Goal: Task Accomplishment & Management: Manage account settings

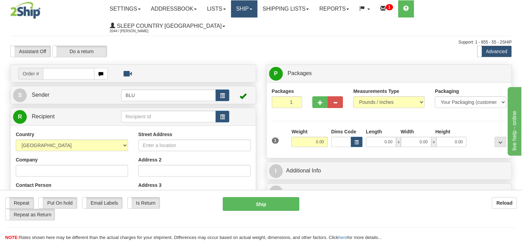
click at [244, 11] on link "Ship" at bounding box center [244, 8] width 26 height 17
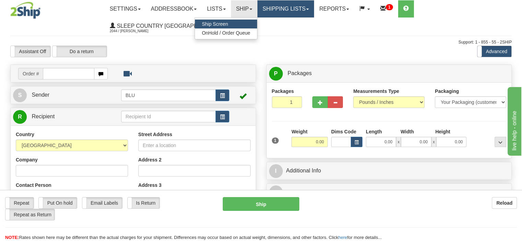
click at [307, 15] on link "Shipping lists" at bounding box center [285, 8] width 57 height 17
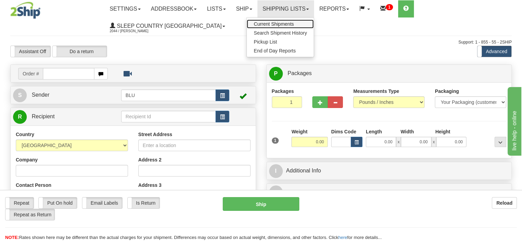
click at [303, 24] on link "Current Shipments" at bounding box center [280, 24] width 67 height 9
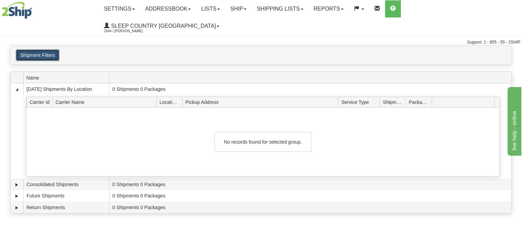
click at [45, 49] on button "Shipment Filters" at bounding box center [38, 55] width 44 height 12
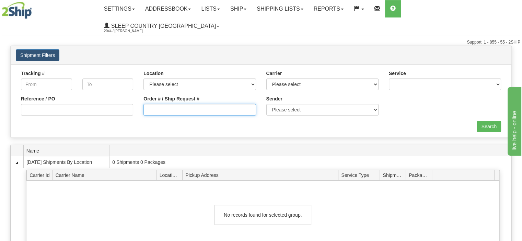
click at [239, 104] on input "Order # / Ship Request #" at bounding box center [199, 110] width 112 height 12
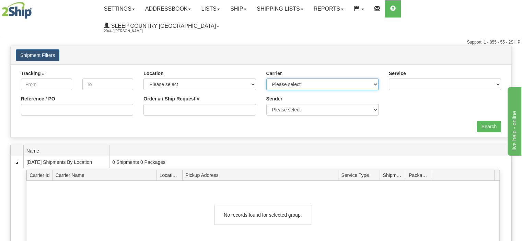
click at [293, 79] on select "Please select Canada Post Canpar FedEx Express® My Carrier Purolator UPS" at bounding box center [322, 85] width 112 height 12
select select "14"
click at [266, 79] on select "Please select Canada Post Canpar FedEx Express® My Carrier Purolator UPS" at bounding box center [322, 85] width 112 height 12
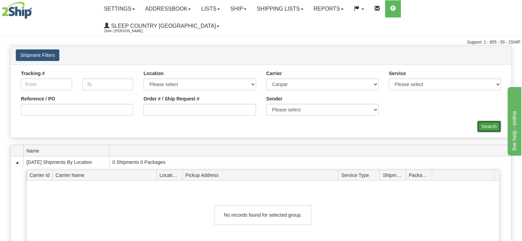
click at [494, 121] on input "Search" at bounding box center [489, 127] width 24 height 12
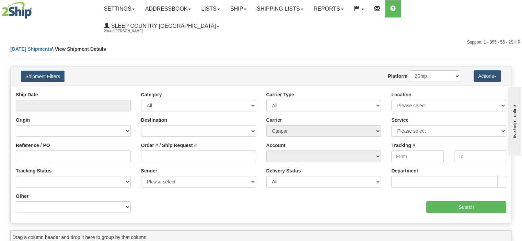
select select "14"
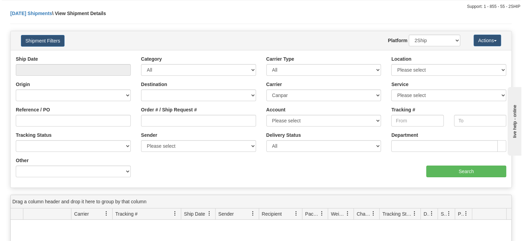
scroll to position [34, 0]
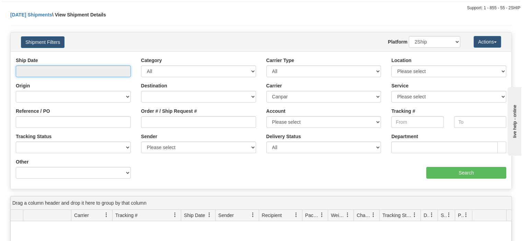
click at [106, 66] on input "text" at bounding box center [73, 72] width 115 height 12
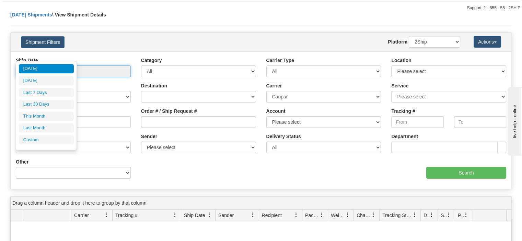
click at [75, 66] on input "text" at bounding box center [73, 72] width 115 height 12
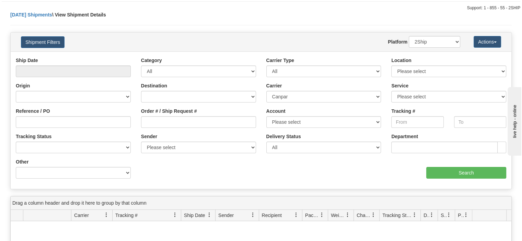
click at [109, 82] on div "Origin Canada United States Mexico Puerto Rico Romania Australia New Zealand So…" at bounding box center [73, 92] width 115 height 20
click at [76, 66] on input "text" at bounding box center [73, 72] width 115 height 12
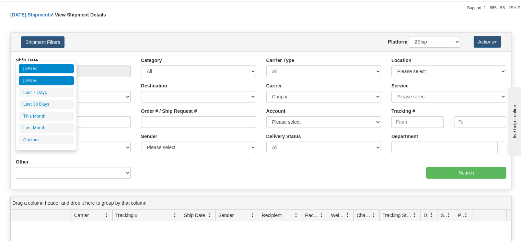
click at [52, 83] on li "[DATE]" at bounding box center [46, 80] width 55 height 9
type input "From [DATE] To [DATE]"
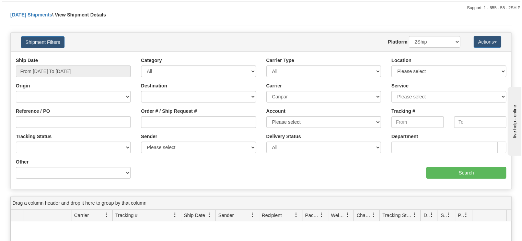
click at [449, 158] on div "aaa Search" at bounding box center [386, 168] width 250 height 20
click at [447, 167] on input "Search" at bounding box center [466, 173] width 80 height 12
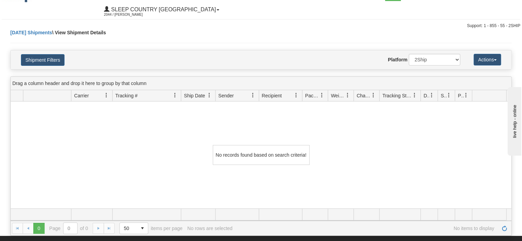
scroll to position [0, 0]
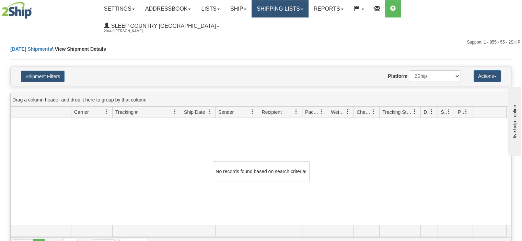
click at [303, 13] on link "Shipping lists" at bounding box center [279, 8] width 57 height 17
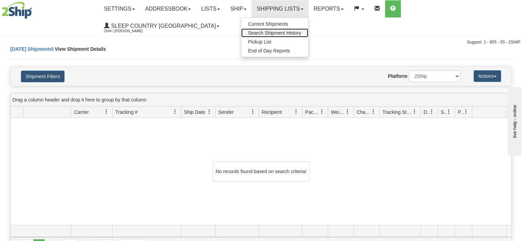
click at [301, 34] on span "Search Shipment History" at bounding box center [274, 32] width 53 height 5
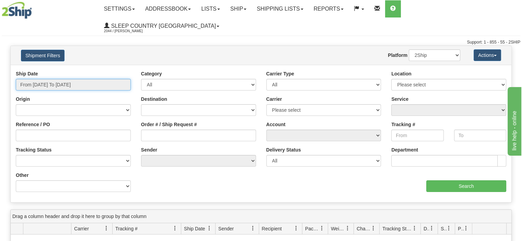
click at [106, 79] on input "From 08/12/2025 To 08/13/2025" at bounding box center [73, 85] width 115 height 12
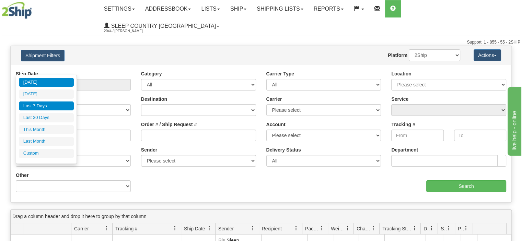
click at [46, 104] on li "Last 7 Days" at bounding box center [46, 106] width 55 height 9
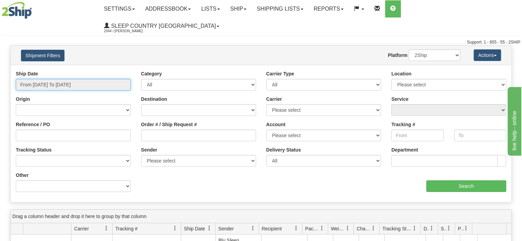
click at [84, 79] on input "From 08/07/2025 To 08/13/2025" at bounding box center [73, 85] width 115 height 12
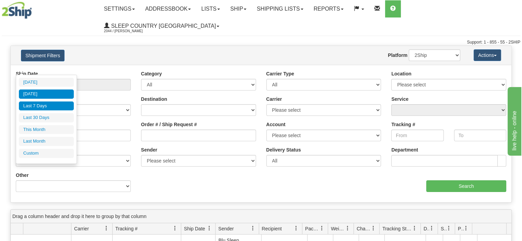
click at [61, 92] on li "[DATE]" at bounding box center [46, 94] width 55 height 9
type input "From [DATE] To [DATE]"
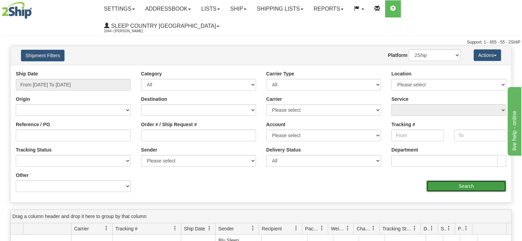
click at [448, 180] on input "Search" at bounding box center [466, 186] width 80 height 12
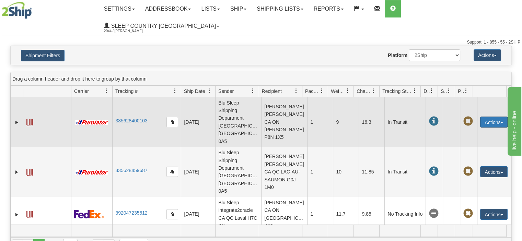
click at [490, 117] on button "Actions" at bounding box center [493, 122] width 27 height 11
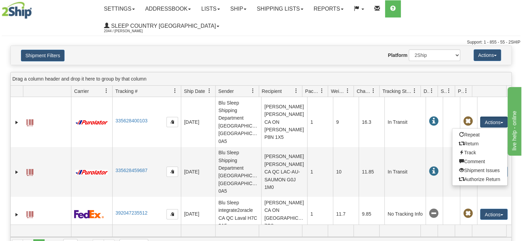
click at [286, 72] on div "Drag a column header and drop it here to group by that column" at bounding box center [261, 78] width 500 height 13
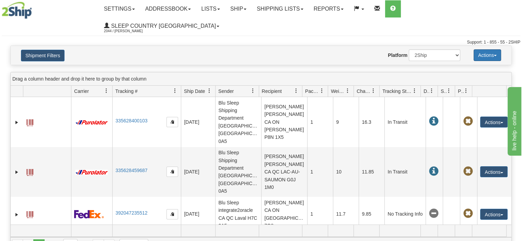
click at [492, 49] on button "Actions" at bounding box center [486, 55] width 27 height 12
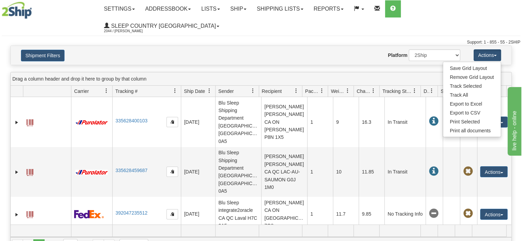
click at [271, 50] on div "Please wait... × Confirm Delete Delete Cancel × Confirm Delete Yes No Cancel × …" at bounding box center [261, 149] width 522 height 207
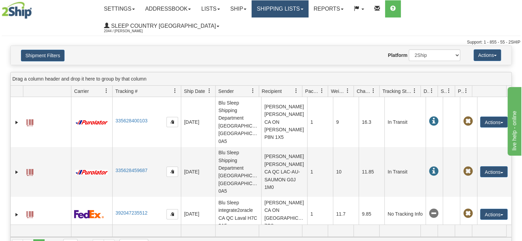
click at [293, 6] on link "Shipping lists" at bounding box center [279, 8] width 57 height 17
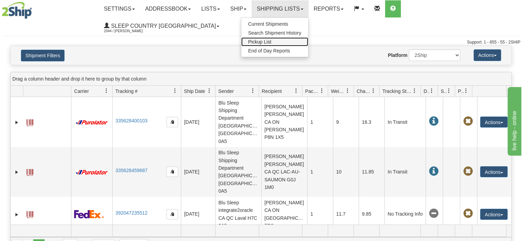
click at [298, 40] on link "Pickup List" at bounding box center [274, 41] width 67 height 9
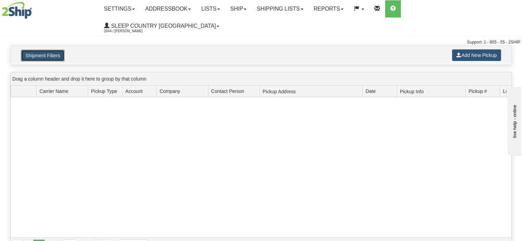
click at [33, 50] on button "Shipment Filters" at bounding box center [43, 56] width 44 height 12
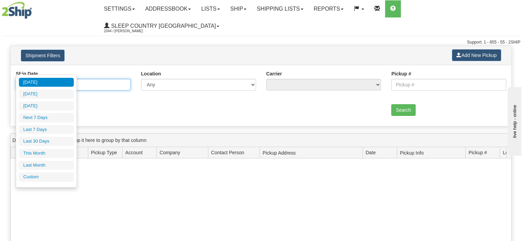
click at [117, 79] on input "From [DATE] To [DATE]" at bounding box center [73, 85] width 115 height 12
click at [61, 91] on li "[DATE]" at bounding box center [46, 94] width 55 height 9
type input "From [DATE] To [DATE]"
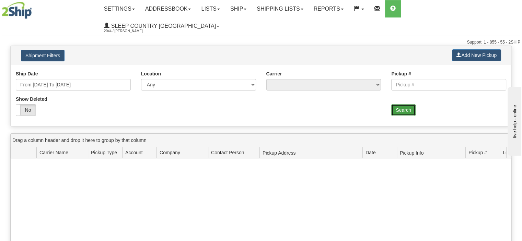
click at [410, 104] on button "Search" at bounding box center [403, 110] width 24 height 12
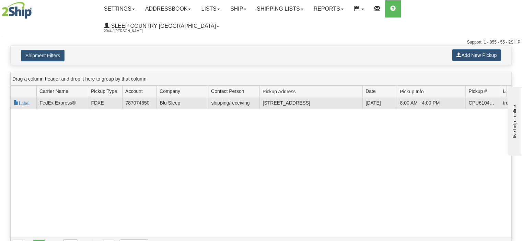
click at [413, 97] on td "8:00 AM - 4:00 PM" at bounding box center [430, 103] width 69 height 12
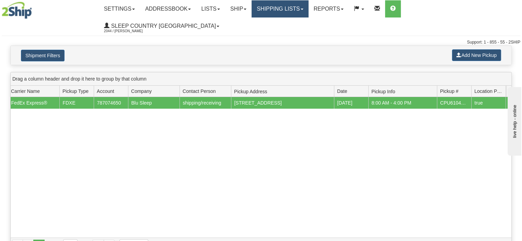
click at [302, 12] on link "Shipping lists" at bounding box center [279, 8] width 57 height 17
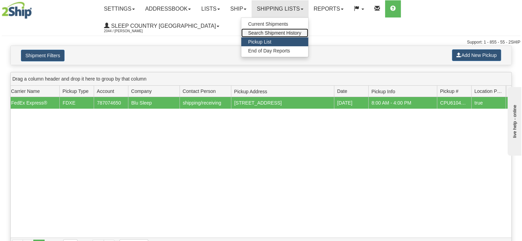
click at [301, 35] on span "Search Shipment History" at bounding box center [274, 32] width 53 height 5
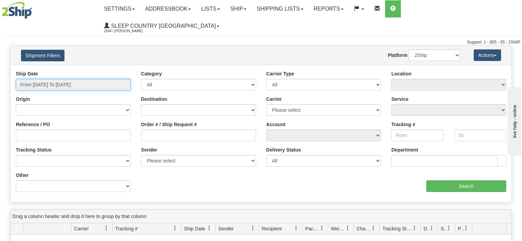
click at [78, 79] on input "From [DATE] To [DATE]" at bounding box center [73, 85] width 115 height 12
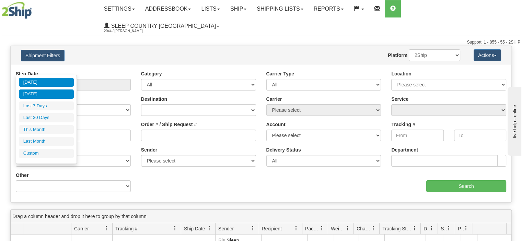
click at [55, 94] on li "[DATE]" at bounding box center [46, 94] width 55 height 9
type input "From [DATE] To [DATE]"
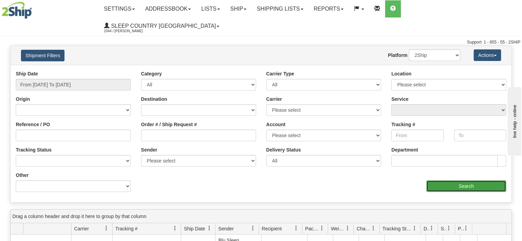
click at [461, 180] on input "Search" at bounding box center [466, 186] width 80 height 12
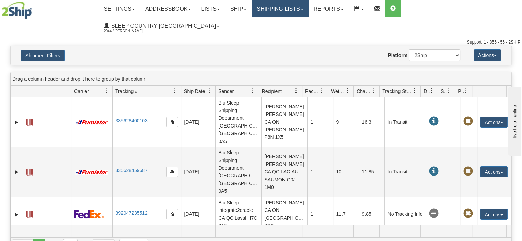
click at [308, 7] on link "Shipping lists" at bounding box center [279, 8] width 57 height 17
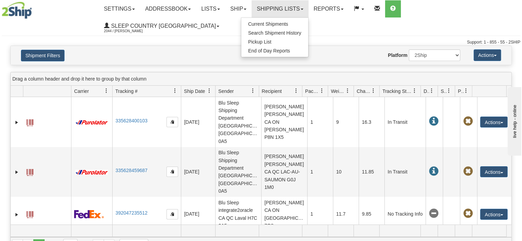
click at [250, 46] on div "Shipment Filters Website Agent Nothing selected Client User Platform 2Ship Impo…" at bounding box center [261, 55] width 500 height 19
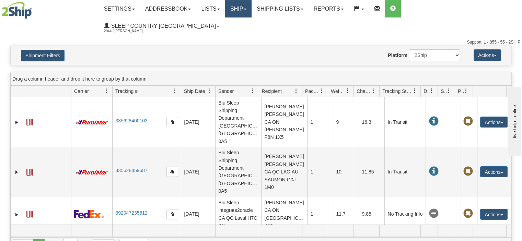
click at [251, 11] on link "Ship" at bounding box center [238, 8] width 26 height 17
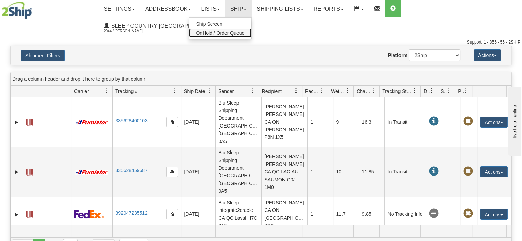
click at [244, 33] on span "OnHold / Order Queue" at bounding box center [220, 32] width 48 height 5
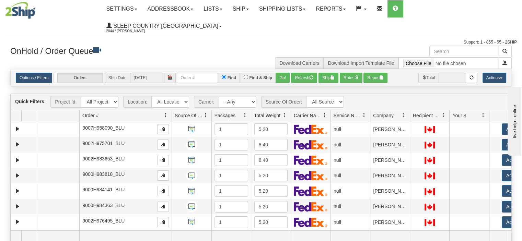
drag, startPoint x: 121, startPoint y: 97, endPoint x: 161, endPoint y: 98, distance: 39.8
click at [161, 110] on div "Aggregation Group Id Id Location Request Id Reply Id Order # Source Of Order Pa…" at bounding box center [258, 115] width 495 height 11
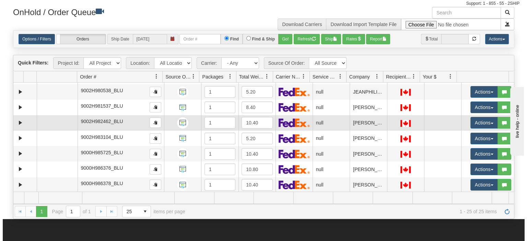
scroll to position [38, 0]
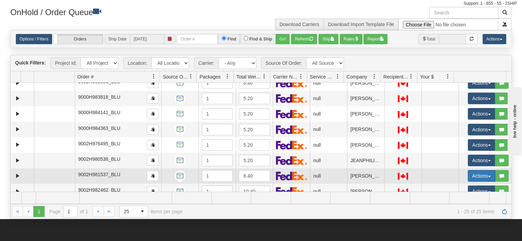
click at [468, 170] on button "Actions" at bounding box center [480, 176] width 27 height 12
click at [458, 185] on link "Open" at bounding box center [464, 189] width 59 height 9
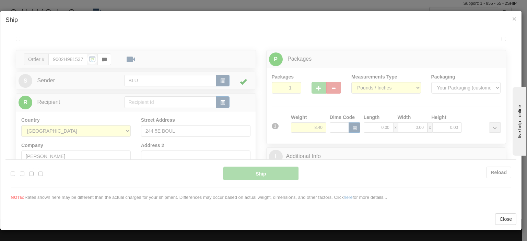
scroll to position [0, 0]
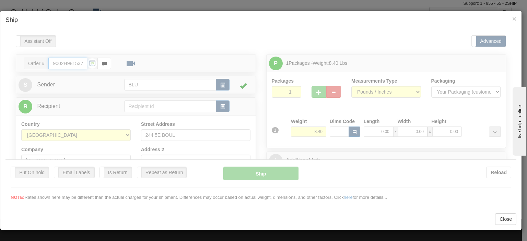
type input "11:49"
type input "16:00"
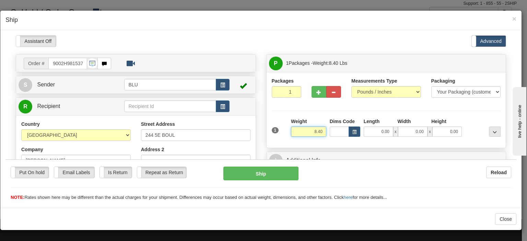
drag, startPoint x: 303, startPoint y: 131, endPoint x: 321, endPoint y: 132, distance: 18.6
click at [321, 132] on input "8.40" at bounding box center [308, 131] width 35 height 10
type input "9.00"
click at [377, 131] on input "0.00" at bounding box center [378, 131] width 29 height 10
type input "15.00"
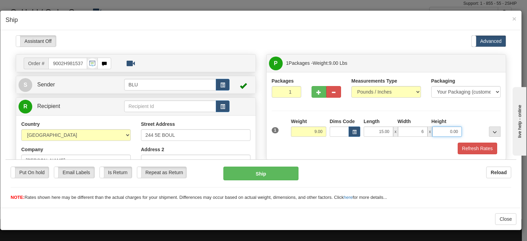
type input "6.00"
type input "18.00"
click at [483, 147] on button "Refresh Rates" at bounding box center [476, 148] width 39 height 12
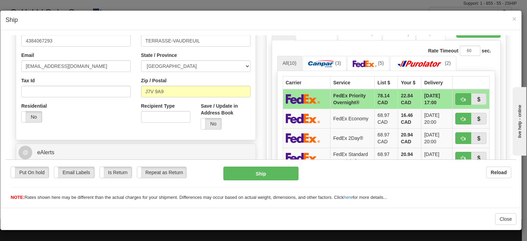
scroll to position [240, 0]
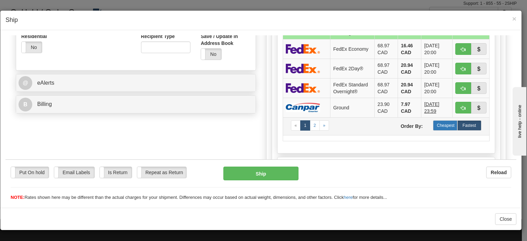
click at [442, 127] on label "Cheapest" at bounding box center [445, 125] width 24 height 10
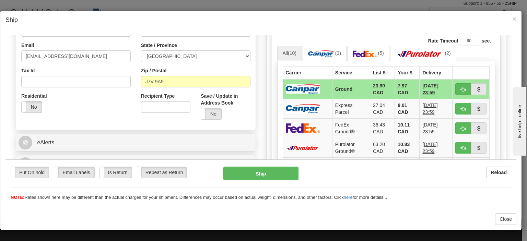
scroll to position [171, 0]
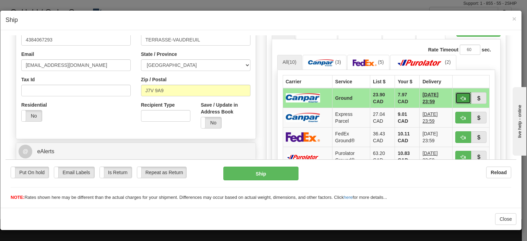
click at [461, 99] on span "button" at bounding box center [463, 98] width 5 height 4
type input "1"
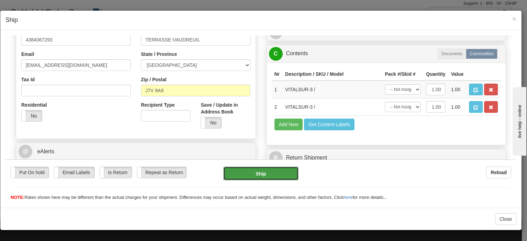
click at [280, 171] on button "Ship" at bounding box center [260, 173] width 75 height 14
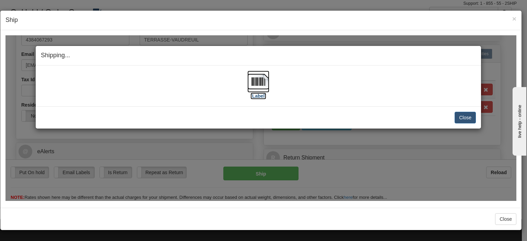
click at [252, 80] on img at bounding box center [258, 81] width 22 height 22
drag, startPoint x: 465, startPoint y: 115, endPoint x: 390, endPoint y: 147, distance: 82.0
click at [465, 115] on button "Close" at bounding box center [464, 117] width 21 height 12
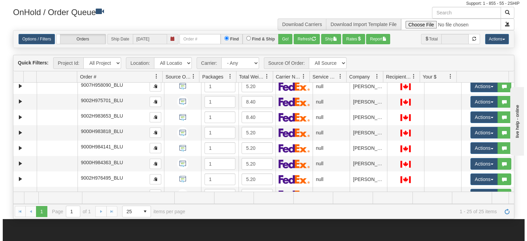
scroll to position [0, 0]
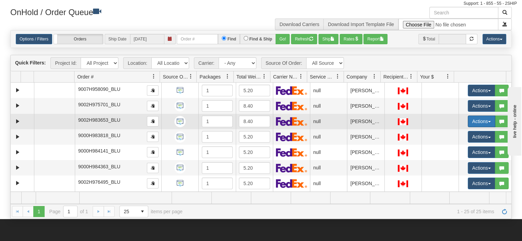
click at [475, 116] on button "Actions" at bounding box center [480, 122] width 27 height 12
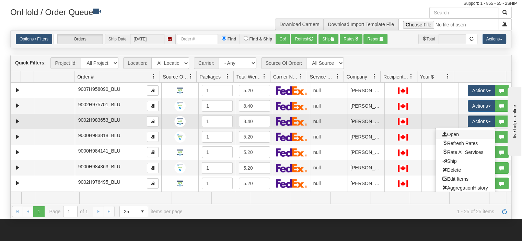
click at [468, 130] on link "Open" at bounding box center [464, 134] width 59 height 9
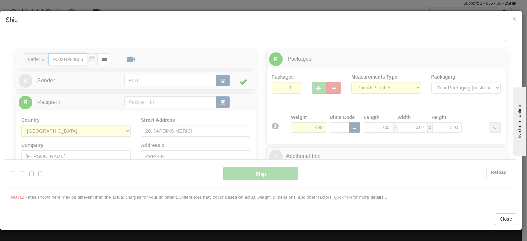
type input "11:51"
type input "16:00"
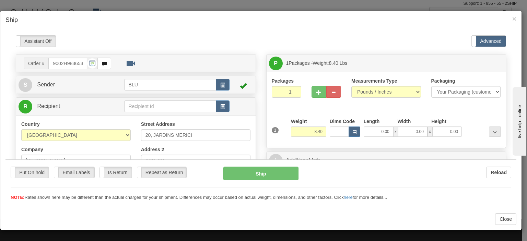
click at [305, 127] on div at bounding box center [260, 118] width 511 height 166
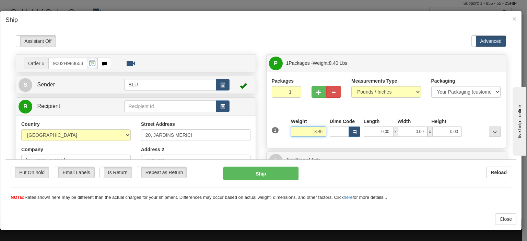
drag, startPoint x: 306, startPoint y: 129, endPoint x: 342, endPoint y: 131, distance: 36.1
click at [342, 131] on div "1 Weight 8.40 Dims Code 0.00" at bounding box center [386, 130] width 233 height 24
type input "9.00"
click at [369, 133] on input "0.00" at bounding box center [378, 131] width 29 height 10
type input "15.00"
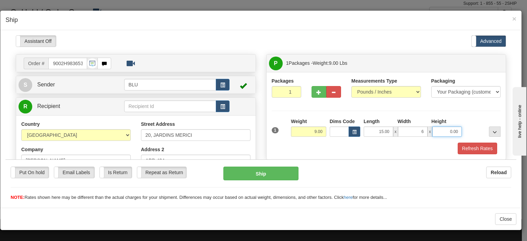
type input "6.00"
type input "18.00"
click at [469, 128] on div at bounding box center [482, 127] width 39 height 19
click at [472, 147] on button "Refresh Rates" at bounding box center [476, 148] width 39 height 12
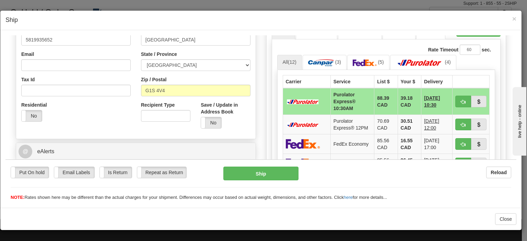
scroll to position [274, 0]
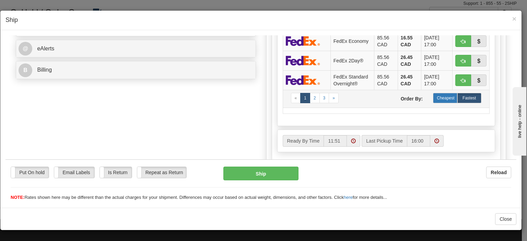
click at [437, 98] on label "Cheapest" at bounding box center [445, 98] width 24 height 10
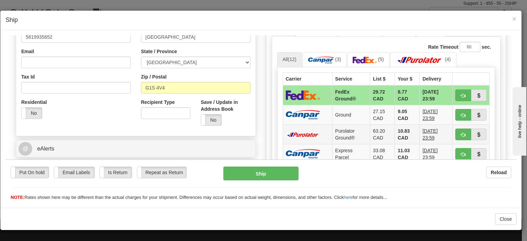
scroll to position [171, 0]
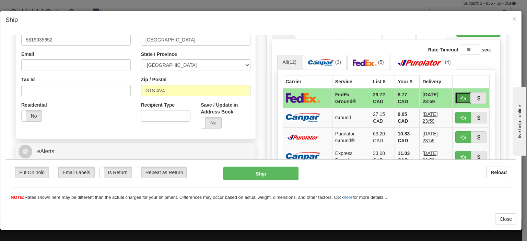
click at [455, 98] on button "button" at bounding box center [463, 98] width 16 height 12
type input "92"
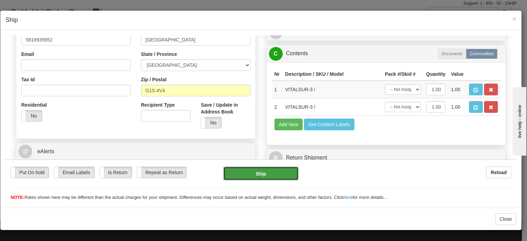
click at [261, 174] on button "Ship" at bounding box center [260, 173] width 75 height 14
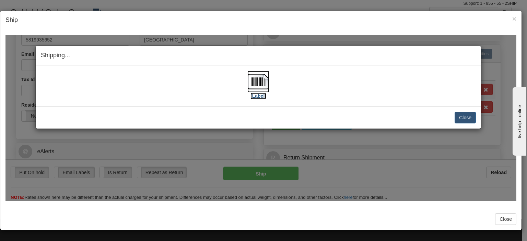
click at [251, 76] on img at bounding box center [258, 81] width 22 height 22
click at [474, 120] on button "Close" at bounding box center [464, 117] width 21 height 12
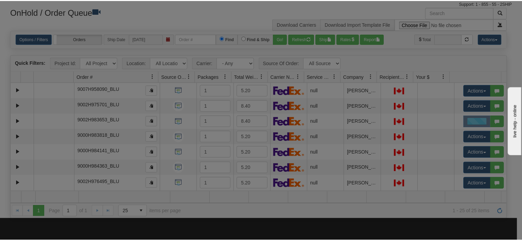
scroll to position [0, 0]
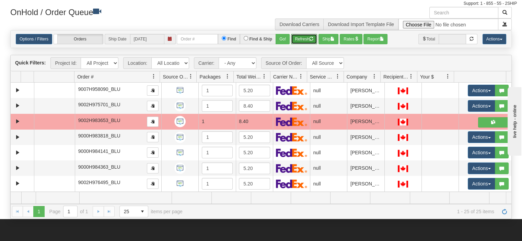
click at [306, 34] on button "Refresh" at bounding box center [304, 39] width 26 height 10
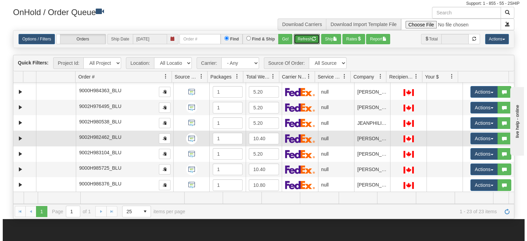
scroll to position [69, 0]
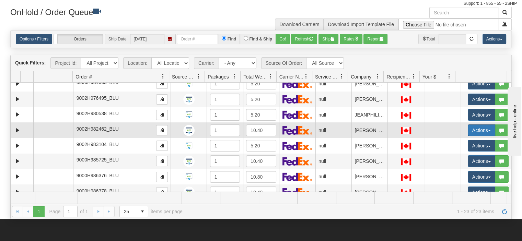
click at [470, 124] on button "Actions" at bounding box center [480, 130] width 27 height 12
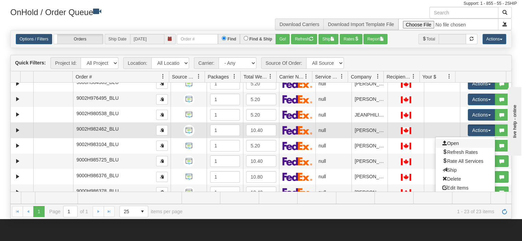
click at [464, 139] on link "Open" at bounding box center [464, 143] width 59 height 9
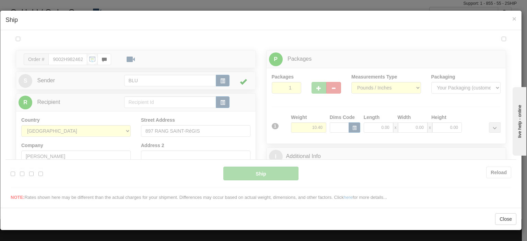
scroll to position [0, 0]
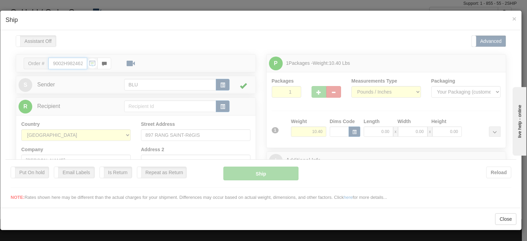
type input "11:52"
type input "16:00"
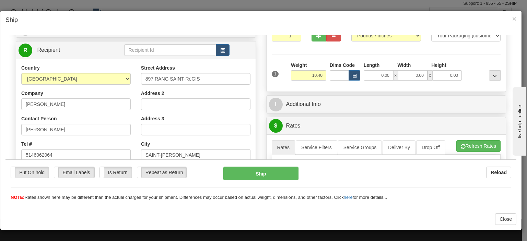
scroll to position [69, 0]
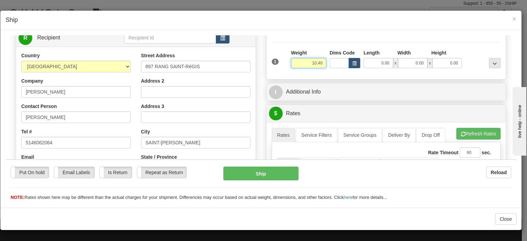
drag, startPoint x: 307, startPoint y: 64, endPoint x: 330, endPoint y: 63, distance: 22.6
click at [330, 63] on div "1 Weight 10.40 Dims Code x x" at bounding box center [386, 61] width 233 height 24
type input "9.00"
click at [373, 65] on input "0.00" at bounding box center [378, 63] width 29 height 10
type input "16.00"
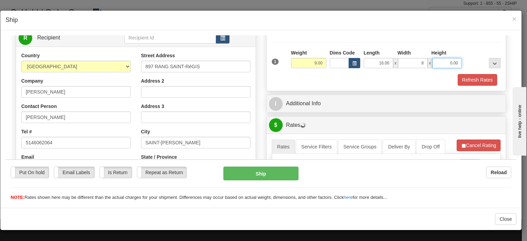
type input "8.00"
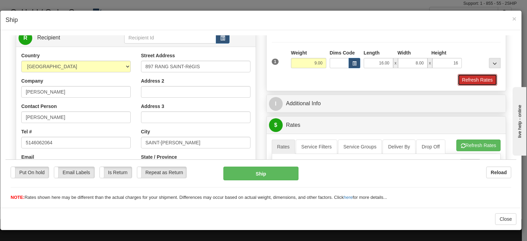
type input "16.00"
click at [468, 76] on button "Refresh Rates" at bounding box center [476, 80] width 39 height 12
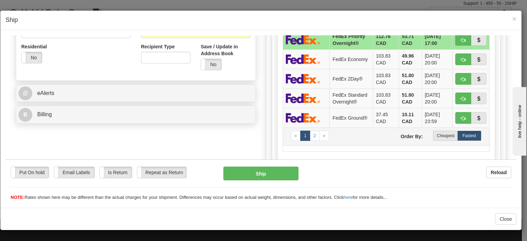
scroll to position [274, 0]
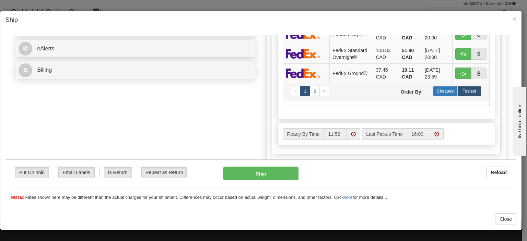
click at [448, 90] on label "Cheapest" at bounding box center [445, 91] width 24 height 10
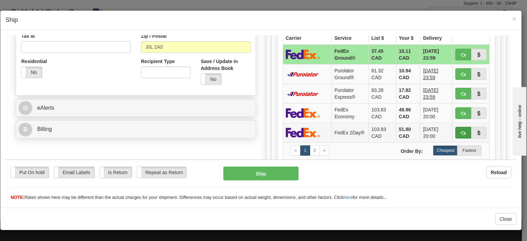
scroll to position [171, 0]
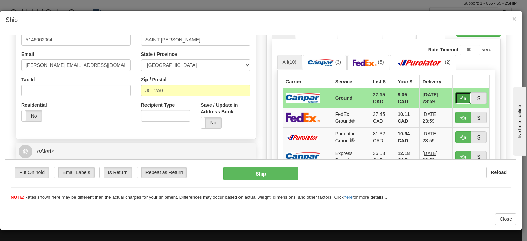
click at [461, 96] on span "button" at bounding box center [463, 98] width 5 height 4
type input "1"
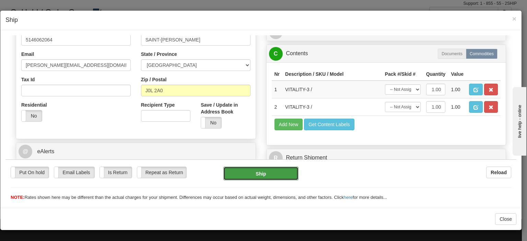
click at [276, 176] on button "Ship" at bounding box center [260, 173] width 75 height 14
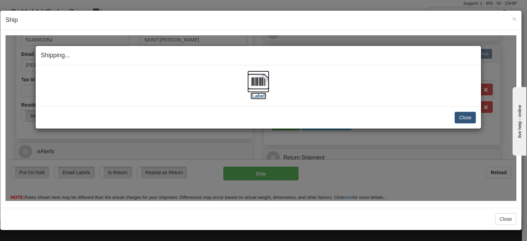
click at [259, 82] on img at bounding box center [258, 81] width 22 height 22
click at [463, 116] on button "Close" at bounding box center [464, 117] width 21 height 12
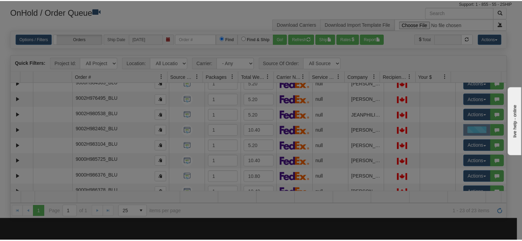
scroll to position [0, 0]
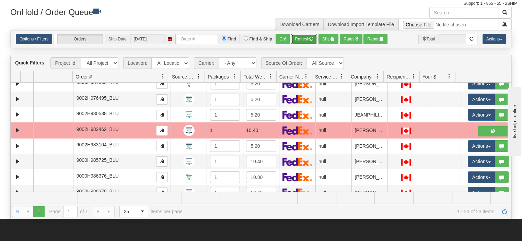
click at [303, 34] on button "Refresh" at bounding box center [304, 39] width 26 height 10
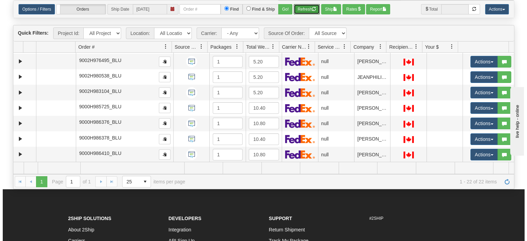
scroll to position [60, 0]
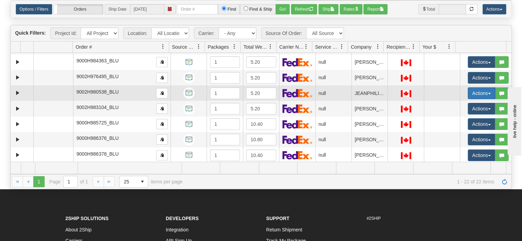
click at [472, 87] on button "Actions" at bounding box center [480, 93] width 27 height 12
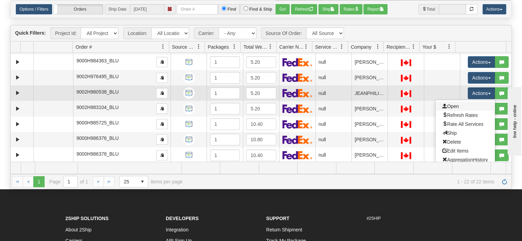
click at [455, 102] on link "Open" at bounding box center [464, 106] width 59 height 9
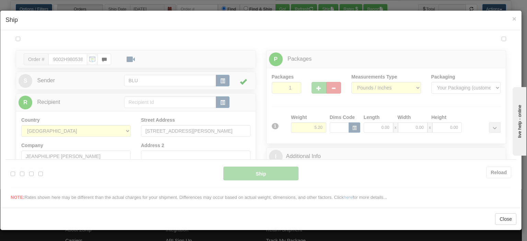
scroll to position [0, 0]
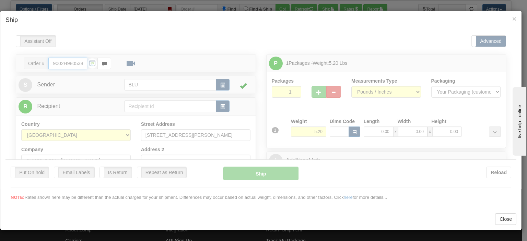
type input "11:54"
type input "16:00"
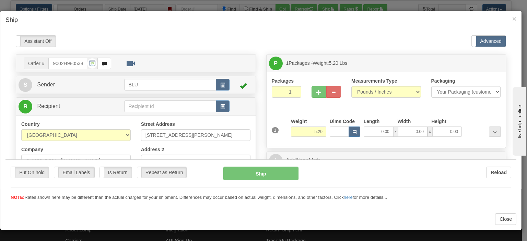
click at [304, 128] on div at bounding box center [260, 118] width 511 height 166
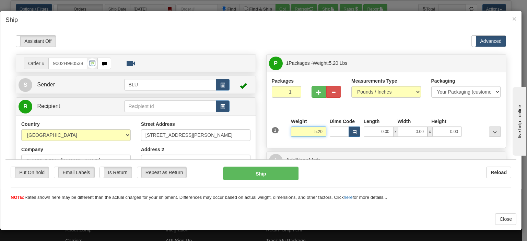
drag, startPoint x: 305, startPoint y: 131, endPoint x: 326, endPoint y: 131, distance: 21.3
click at [326, 131] on div "1 Weight 5.20 Dims Code 0.00" at bounding box center [386, 130] width 233 height 24
type input "5.00"
click at [378, 129] on input "0.00" at bounding box center [378, 131] width 29 height 10
type input "8.00"
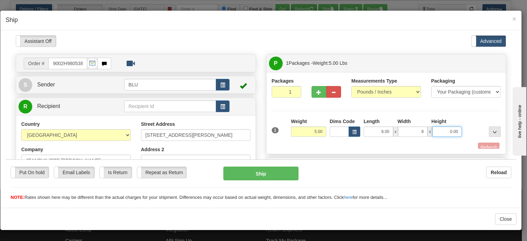
type input "8.00"
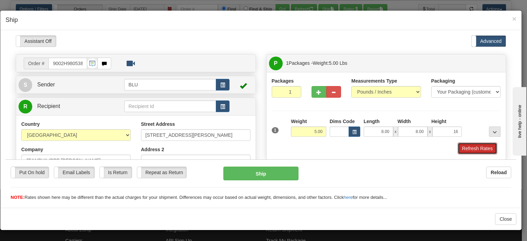
type input "16.00"
click at [476, 151] on button "Refresh Rates" at bounding box center [476, 148] width 39 height 12
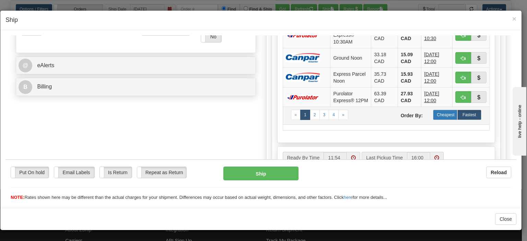
scroll to position [274, 0]
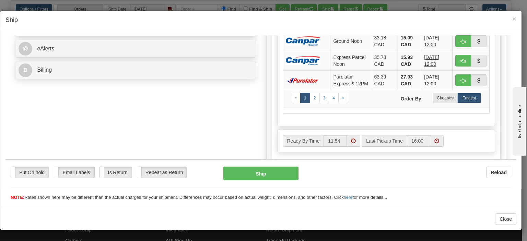
click at [437, 103] on label "Cheapest" at bounding box center [445, 98] width 24 height 10
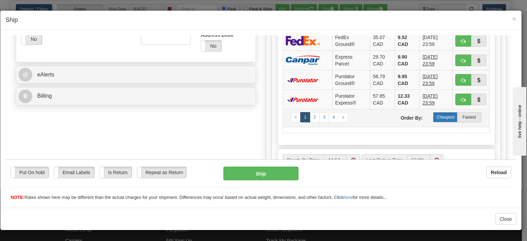
scroll to position [240, 0]
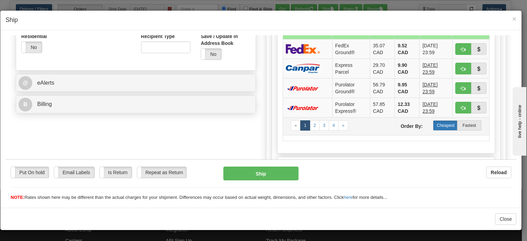
click at [442, 123] on label "Cheapest" at bounding box center [445, 125] width 24 height 10
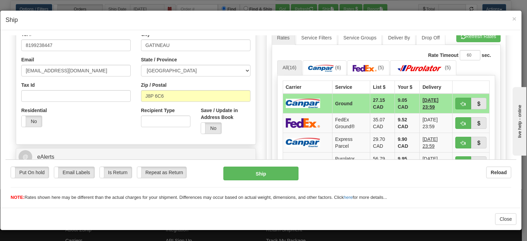
scroll to position [137, 0]
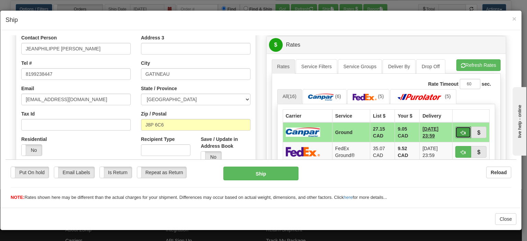
click at [461, 132] on span "button" at bounding box center [463, 132] width 5 height 4
type input "1"
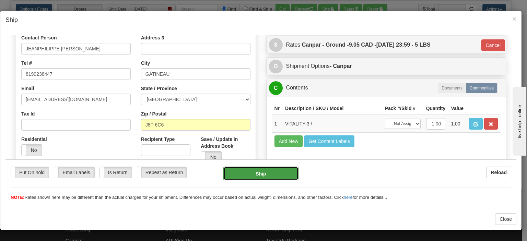
click at [274, 170] on button "Ship" at bounding box center [260, 173] width 75 height 14
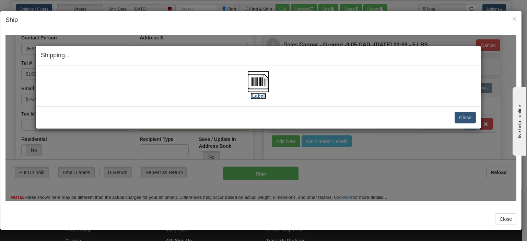
click at [252, 81] on img at bounding box center [258, 81] width 22 height 22
click at [466, 117] on button "Close" at bounding box center [464, 117] width 21 height 12
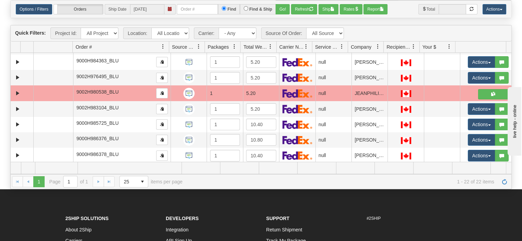
scroll to position [0, 0]
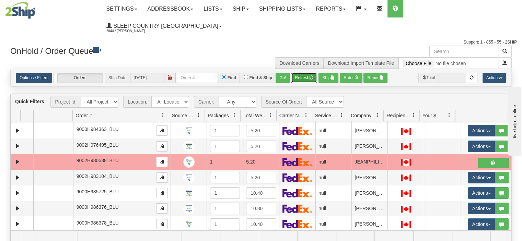
click at [305, 73] on button "Refresh" at bounding box center [304, 78] width 26 height 10
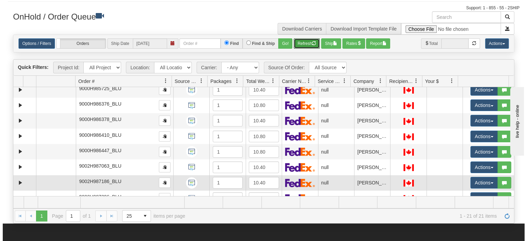
scroll to position [79, 0]
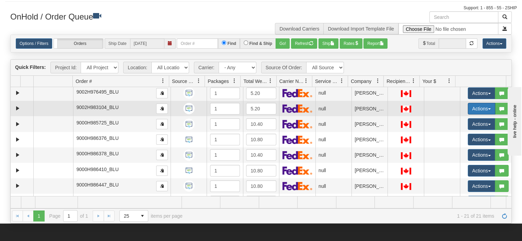
click at [478, 103] on button "Actions" at bounding box center [480, 109] width 27 height 12
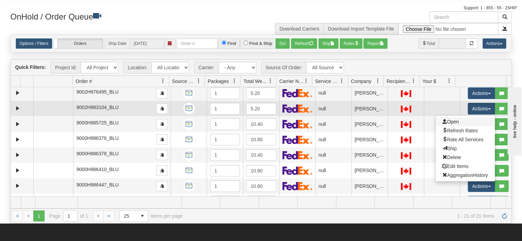
click at [472, 117] on link "Open" at bounding box center [464, 121] width 59 height 9
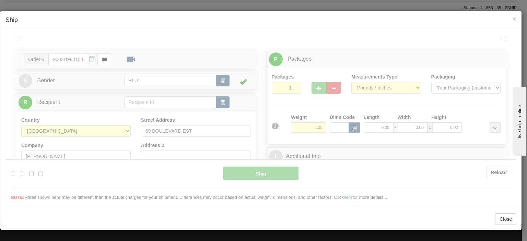
scroll to position [0, 0]
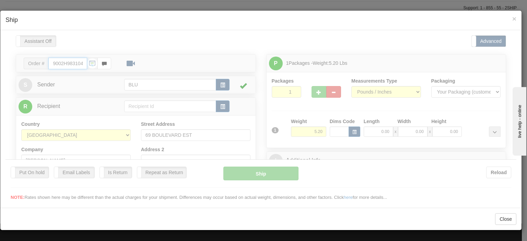
type input "11:56"
type input "16:00"
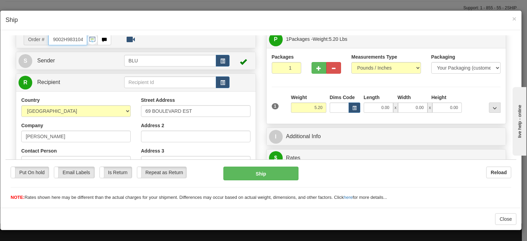
scroll to position [69, 0]
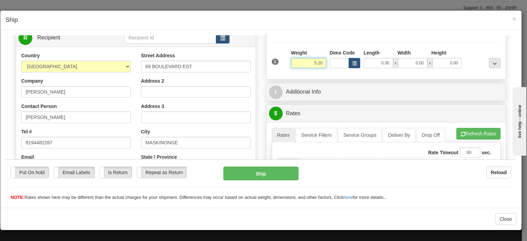
drag, startPoint x: 302, startPoint y: 63, endPoint x: 343, endPoint y: 61, distance: 40.8
click at [343, 61] on div "1 Weight 5.20 Dims Code 0.00" at bounding box center [386, 61] width 233 height 24
type input "5.00"
click at [376, 62] on input "0.00" at bounding box center [378, 63] width 29 height 10
type input "8.00"
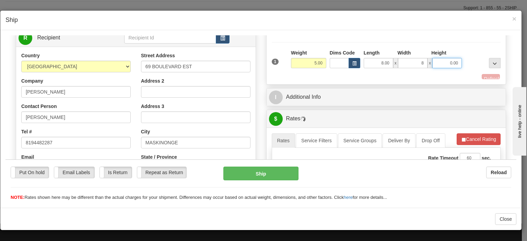
type input "8.00"
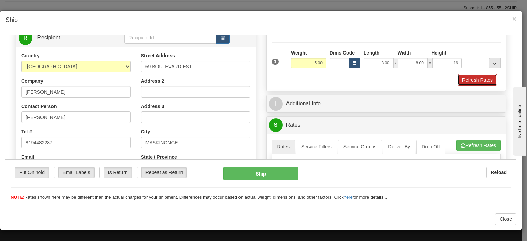
type input "16.00"
click at [480, 82] on button "Refresh Rates" at bounding box center [476, 80] width 39 height 12
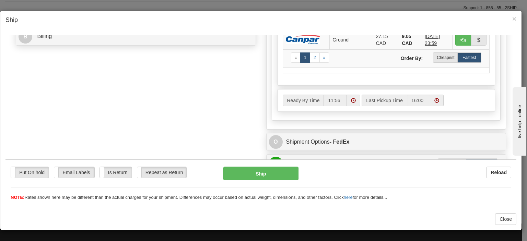
scroll to position [309, 0]
click at [434, 58] on label "Cheapest" at bounding box center [445, 56] width 24 height 10
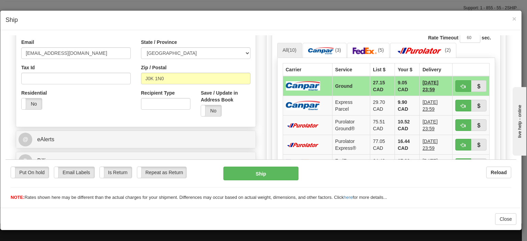
scroll to position [171, 0]
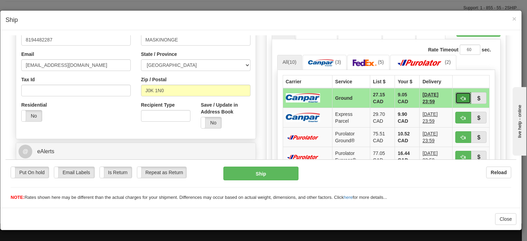
click at [461, 95] on button "button" at bounding box center [463, 98] width 16 height 12
type input "1"
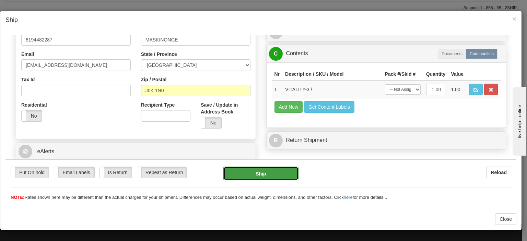
click at [284, 175] on button "Ship" at bounding box center [260, 173] width 75 height 14
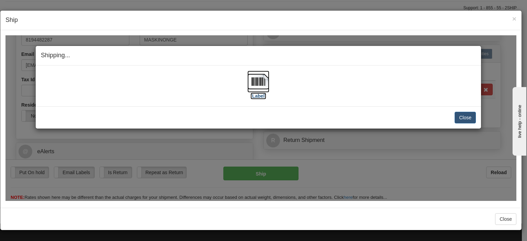
click at [249, 71] on img at bounding box center [258, 81] width 22 height 22
click at [457, 118] on button "Close" at bounding box center [464, 117] width 21 height 12
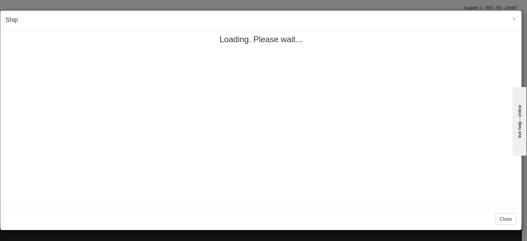
scroll to position [0, 0]
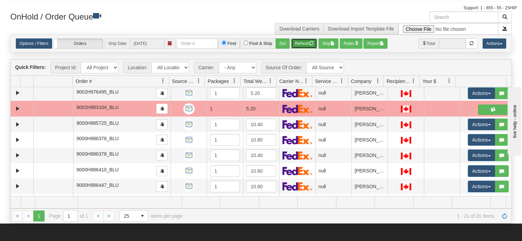
click at [306, 38] on button "Refresh" at bounding box center [304, 43] width 26 height 10
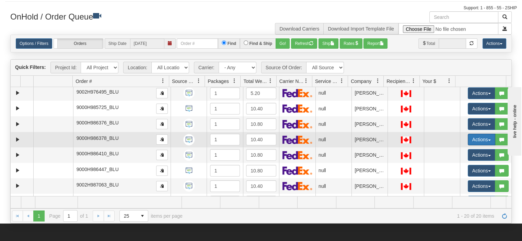
click at [470, 134] on button "Actions" at bounding box center [480, 140] width 27 height 12
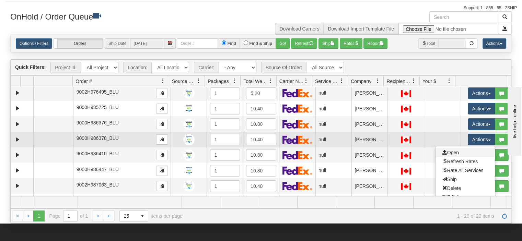
click at [465, 148] on link "Open" at bounding box center [464, 152] width 59 height 9
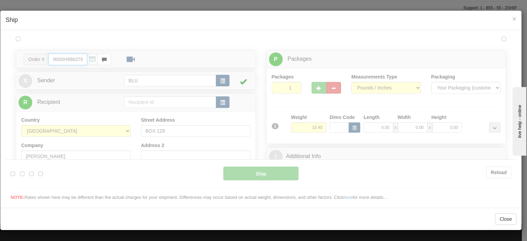
type input "11:58"
type input "16:00"
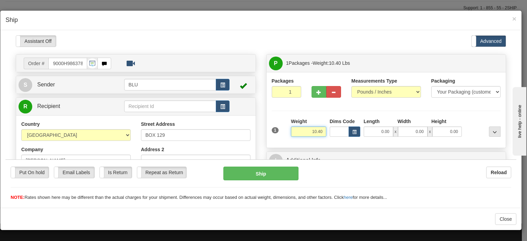
drag, startPoint x: 297, startPoint y: 134, endPoint x: 325, endPoint y: 126, distance: 29.6
click at [325, 126] on div "1 Weight 10.40 Dims Code x x" at bounding box center [386, 130] width 233 height 24
type input "9.00"
click at [371, 132] on input "0.00" at bounding box center [378, 131] width 29 height 10
type input "16.00"
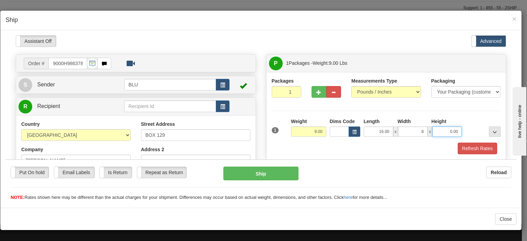
type input "8.00"
type input "16.00"
click at [463, 144] on button "Refresh Rates" at bounding box center [476, 148] width 39 height 12
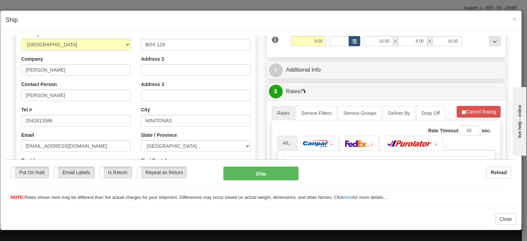
scroll to position [103, 0]
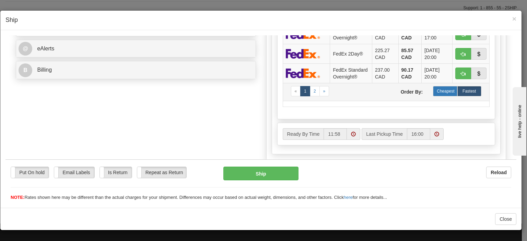
click at [445, 96] on label "Cheapest" at bounding box center [445, 91] width 24 height 10
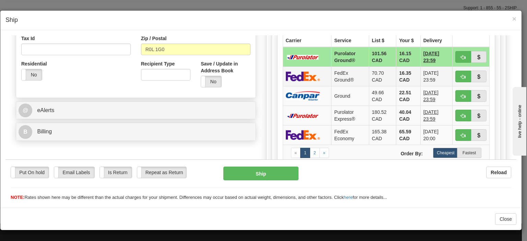
scroll to position [171, 0]
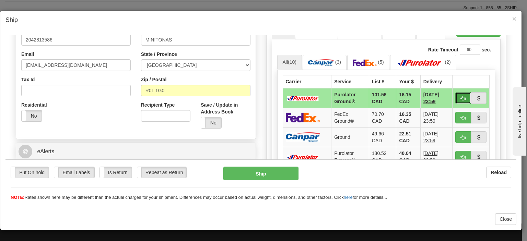
click at [455, 96] on button "button" at bounding box center [463, 98] width 16 height 12
type input "260"
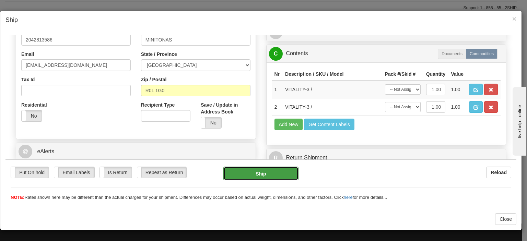
click at [279, 171] on button "Ship" at bounding box center [260, 173] width 75 height 14
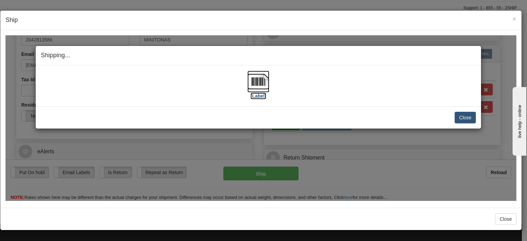
click at [249, 83] on img at bounding box center [258, 81] width 22 height 22
click at [469, 115] on button "Close" at bounding box center [464, 117] width 21 height 12
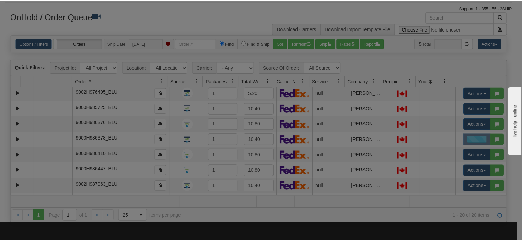
scroll to position [0, 0]
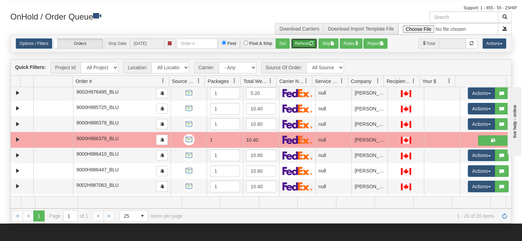
click at [307, 38] on button "Refresh" at bounding box center [304, 43] width 26 height 10
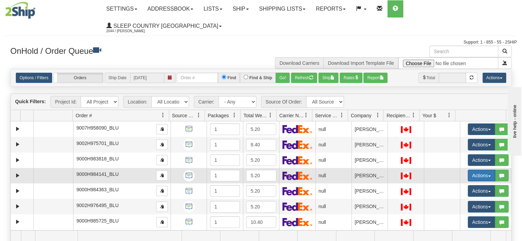
click at [471, 170] on button "Actions" at bounding box center [480, 176] width 27 height 12
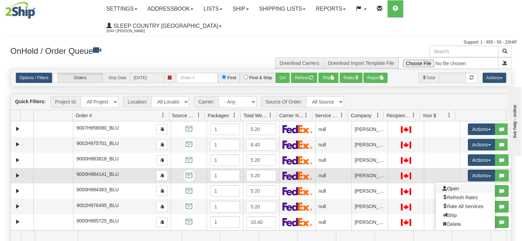
click at [461, 184] on link "Open" at bounding box center [464, 188] width 59 height 9
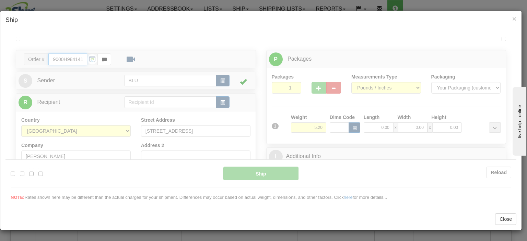
type input "12:00"
type input "16:00"
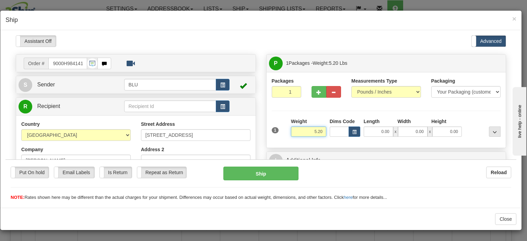
drag, startPoint x: 305, startPoint y: 133, endPoint x: 381, endPoint y: 152, distance: 78.0
type input "5.00"
click at [382, 133] on input "0.00" at bounding box center [378, 131] width 29 height 10
type input "8.00"
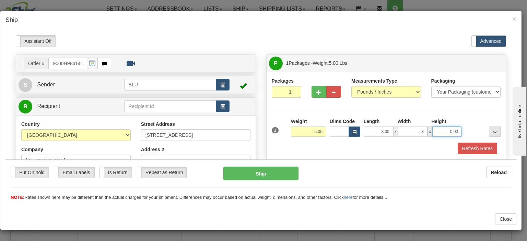
type input "8.00"
type input "16.00"
click at [467, 147] on button "Refresh Rates" at bounding box center [476, 148] width 39 height 12
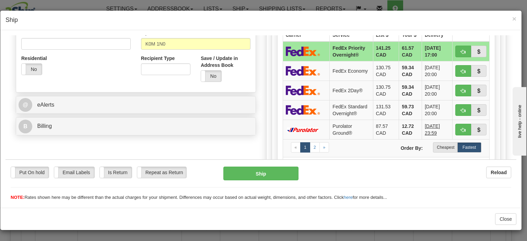
scroll to position [274, 0]
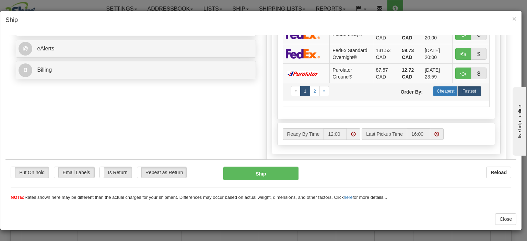
click at [440, 94] on label "Cheapest" at bounding box center [445, 91] width 24 height 10
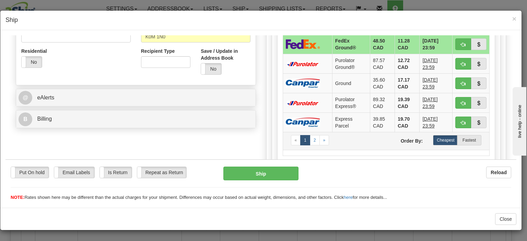
scroll to position [171, 0]
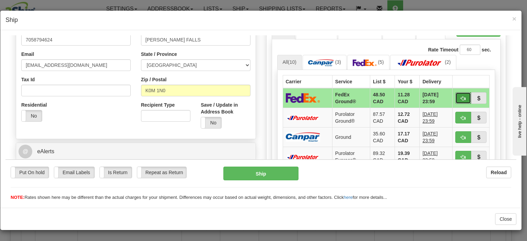
click at [461, 96] on span "button" at bounding box center [463, 98] width 5 height 4
type input "92"
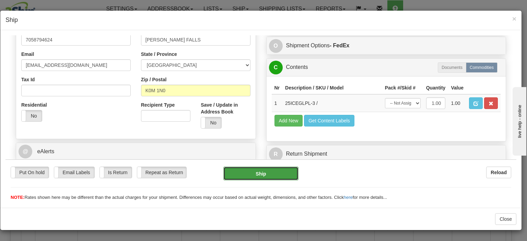
click at [280, 175] on button "Ship" at bounding box center [260, 173] width 75 height 14
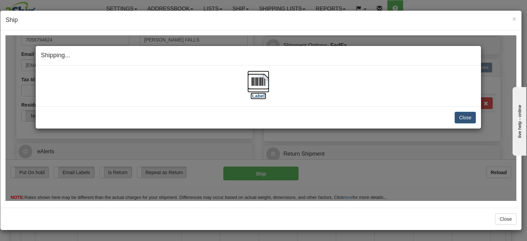
click at [255, 84] on img at bounding box center [258, 81] width 22 height 22
click at [460, 120] on button "Close" at bounding box center [464, 117] width 21 height 12
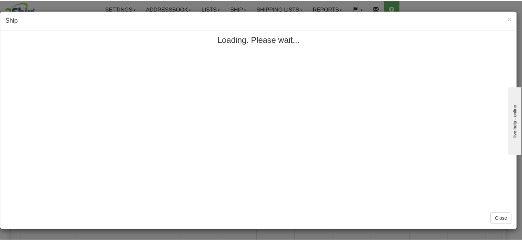
scroll to position [0, 0]
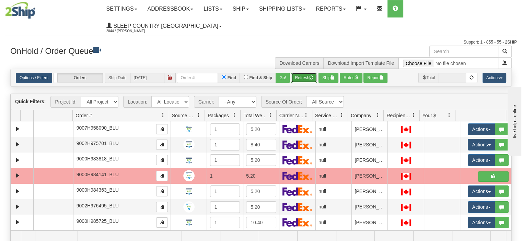
click at [301, 73] on button "Refresh" at bounding box center [304, 78] width 26 height 10
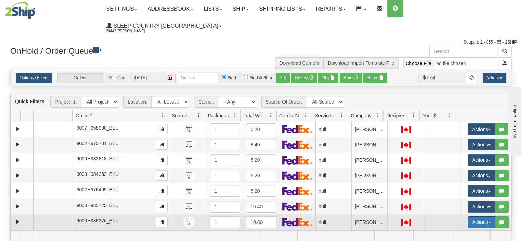
click at [476, 216] on button "Actions" at bounding box center [480, 222] width 27 height 12
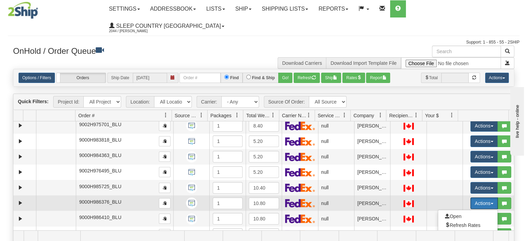
scroll to position [34, 0]
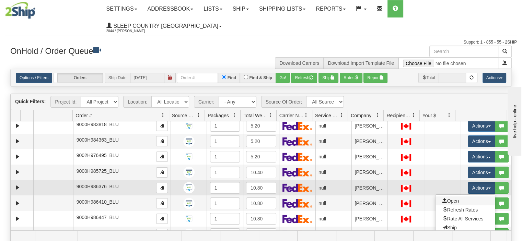
click at [456, 197] on link "Open" at bounding box center [464, 201] width 59 height 9
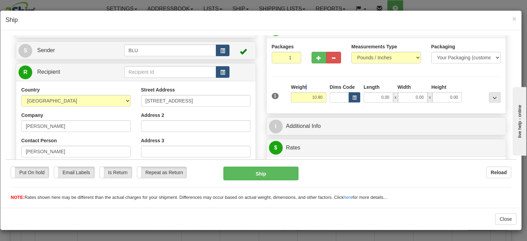
drag, startPoint x: 306, startPoint y: 93, endPoint x: 315, endPoint y: 95, distance: 9.2
click at [315, 95] on div "Weight 10.80" at bounding box center [308, 92] width 35 height 19
drag, startPoint x: 309, startPoint y: 95, endPoint x: 327, endPoint y: 98, distance: 18.0
click at [327, 98] on div "1 Weight 10.80 Dims Code x x" at bounding box center [386, 95] width 233 height 24
type input "9.00"
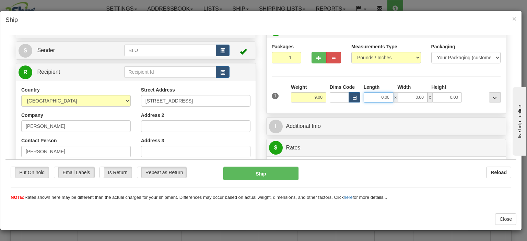
click at [368, 99] on input "0.00" at bounding box center [378, 97] width 29 height 10
type input "16.00"
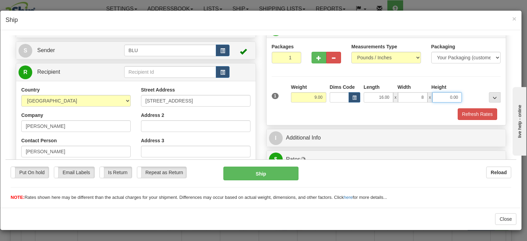
type input "8.00"
type input "16.00"
click at [476, 100] on div at bounding box center [482, 92] width 39 height 19
click at [474, 109] on button "Refresh Rates" at bounding box center [476, 114] width 39 height 12
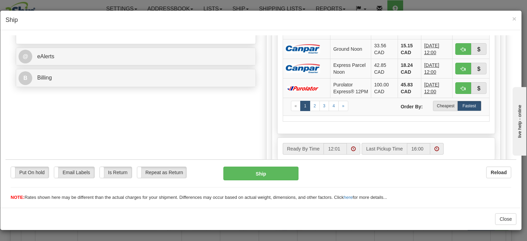
scroll to position [343, 0]
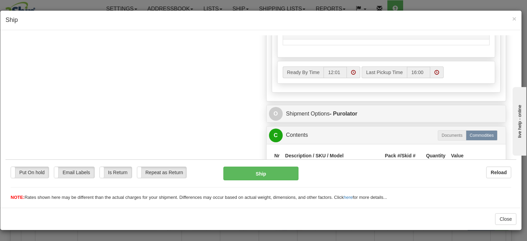
click at [435, 34] on label "Cheapest" at bounding box center [445, 29] width 24 height 10
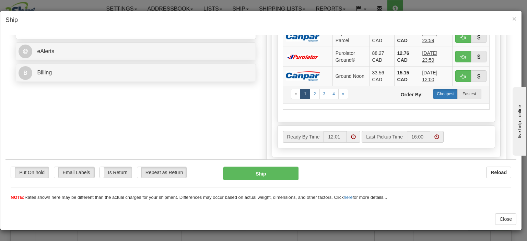
scroll to position [309, 0]
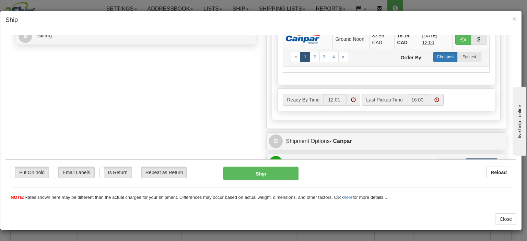
click at [440, 56] on label "Cheapest" at bounding box center [445, 56] width 24 height 10
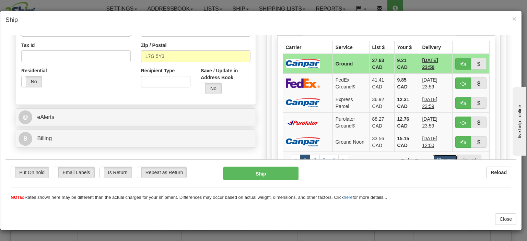
scroll to position [137, 0]
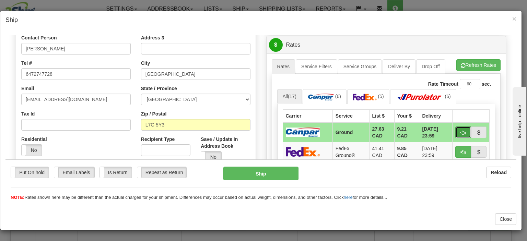
click at [461, 130] on span "button" at bounding box center [463, 132] width 5 height 4
type input "1"
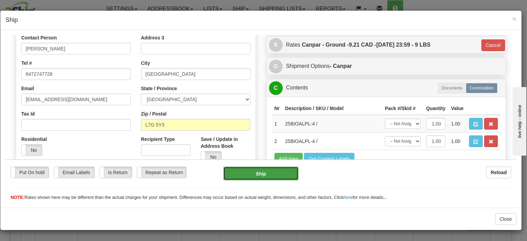
click at [271, 175] on button "Ship" at bounding box center [260, 173] width 75 height 14
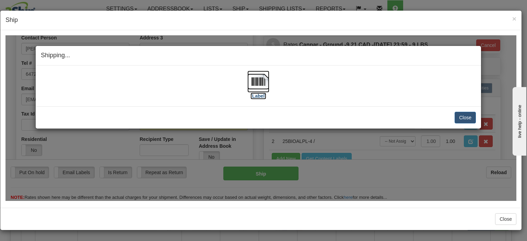
click at [260, 76] on img at bounding box center [258, 81] width 22 height 22
click at [461, 114] on button "Close" at bounding box center [464, 117] width 21 height 12
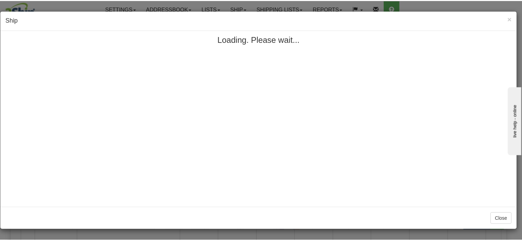
scroll to position [0, 0]
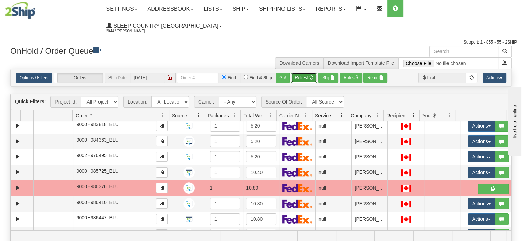
click at [308, 73] on button "Refresh" at bounding box center [304, 78] width 26 height 10
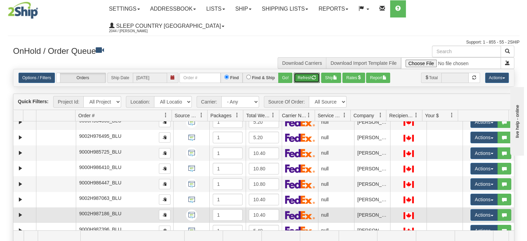
scroll to position [69, 0]
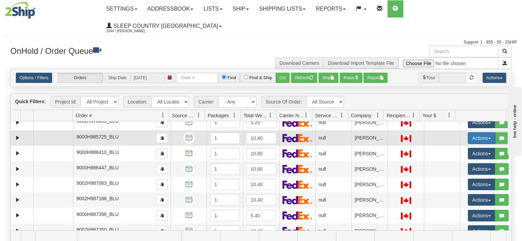
click at [472, 132] on button "Actions" at bounding box center [480, 138] width 27 height 12
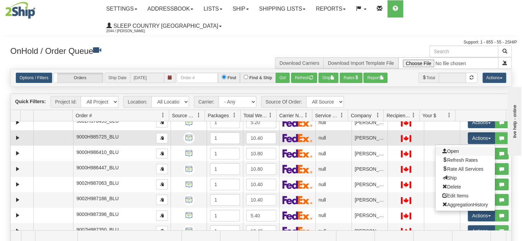
click at [464, 147] on link "Open" at bounding box center [464, 151] width 59 height 9
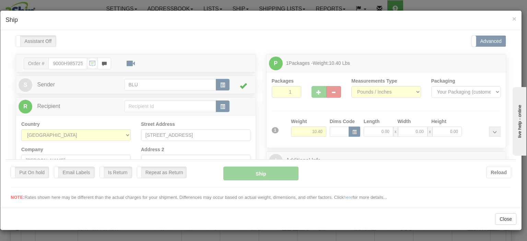
scroll to position [0, 0]
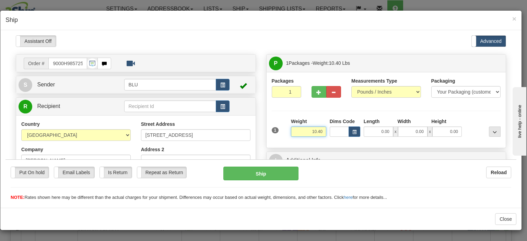
drag, startPoint x: 304, startPoint y: 132, endPoint x: 332, endPoint y: 128, distance: 28.7
click at [332, 128] on div "1 Weight 10.40 Dims Code x x" at bounding box center [386, 130] width 233 height 24
type input "10.00"
click at [377, 130] on input "0.00" at bounding box center [378, 131] width 29 height 10
type input "16.00"
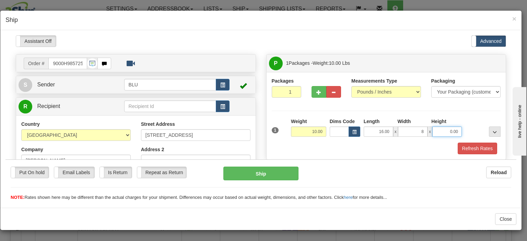
type input "8.00"
type input "16.00"
click at [445, 118] on div "Height" at bounding box center [446, 122] width 34 height 9
click at [482, 150] on button "Refresh Rates" at bounding box center [476, 148] width 39 height 12
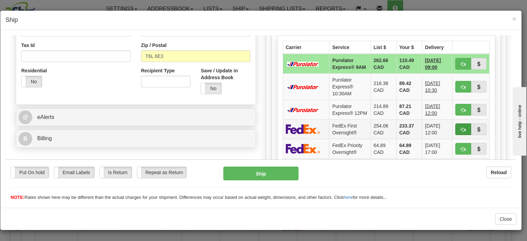
scroll to position [274, 0]
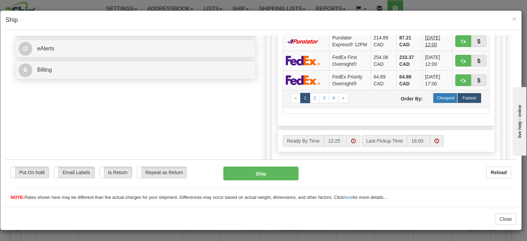
click at [439, 103] on label "Cheapest" at bounding box center [445, 98] width 24 height 10
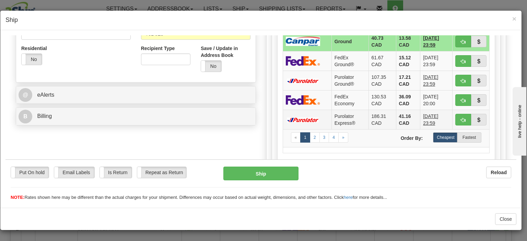
scroll to position [171, 0]
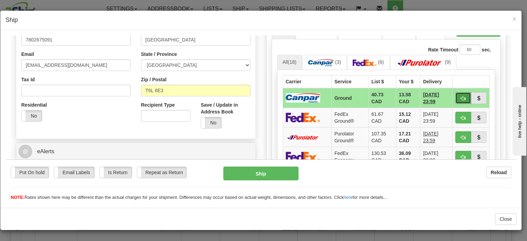
click at [455, 95] on button "button" at bounding box center [463, 98] width 16 height 12
type input "1"
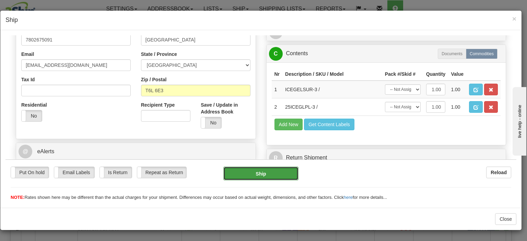
click at [285, 175] on button "Ship" at bounding box center [260, 173] width 75 height 14
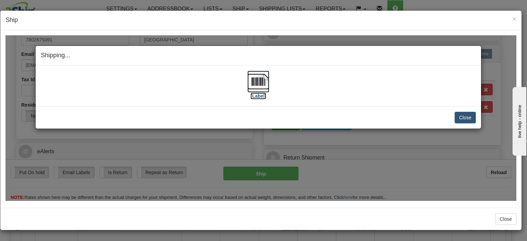
click at [254, 80] on img at bounding box center [258, 81] width 22 height 22
click at [461, 114] on button "Close" at bounding box center [464, 117] width 21 height 12
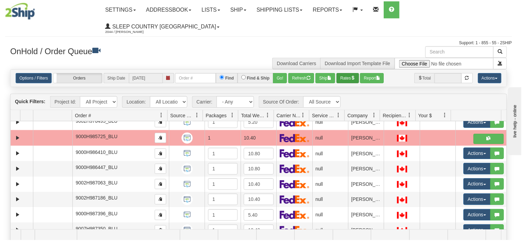
scroll to position [0, 0]
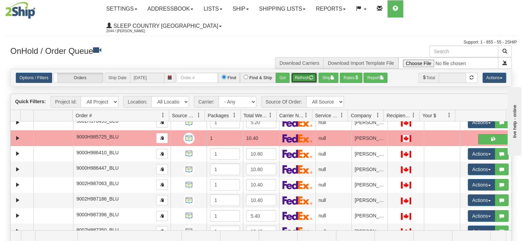
click at [299, 73] on button "Refresh" at bounding box center [304, 78] width 26 height 10
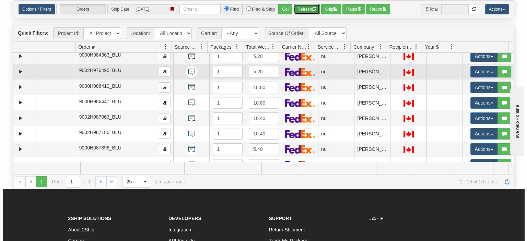
scroll to position [36, 0]
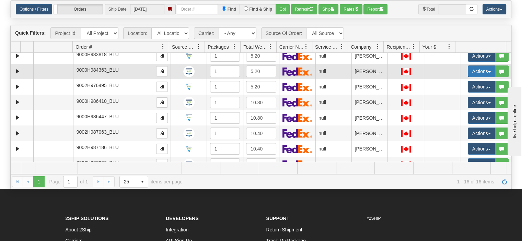
click at [467, 66] on button "Actions" at bounding box center [480, 72] width 27 height 12
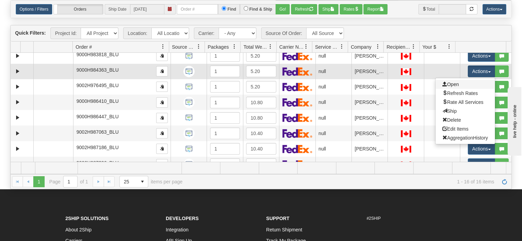
click at [462, 80] on link "Open" at bounding box center [464, 84] width 59 height 9
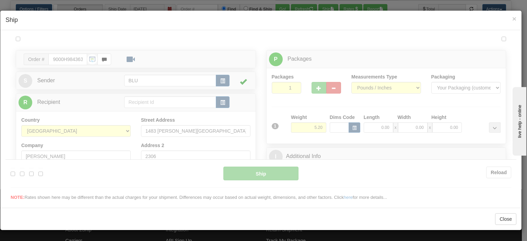
scroll to position [0, 0]
type input "12:26"
type input "16:00"
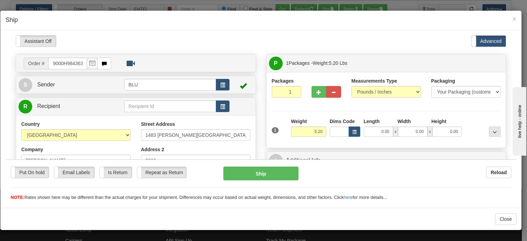
drag, startPoint x: 301, startPoint y: 130, endPoint x: 322, endPoint y: 128, distance: 20.3
drag, startPoint x: 311, startPoint y: 129, endPoint x: 324, endPoint y: 129, distance: 13.4
click at [324, 129] on div "1 Weight 5.20 Dims Code 0.00" at bounding box center [386, 130] width 233 height 24
type input "5.00"
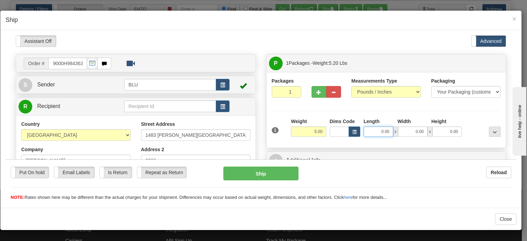
click at [365, 130] on input "0.00" at bounding box center [378, 131] width 29 height 10
type input "8.00"
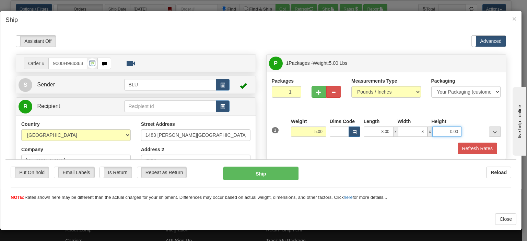
type input "8.00"
type input "16.00"
click at [473, 153] on button "Refresh Rates" at bounding box center [476, 148] width 39 height 12
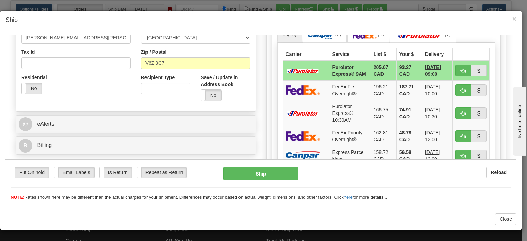
scroll to position [240, 0]
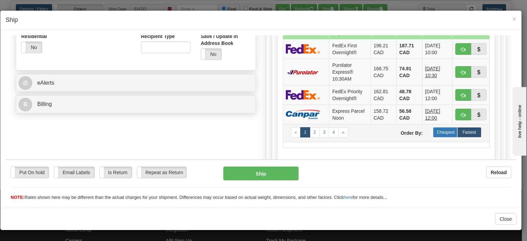
click at [448, 137] on label "Cheapest" at bounding box center [445, 132] width 24 height 10
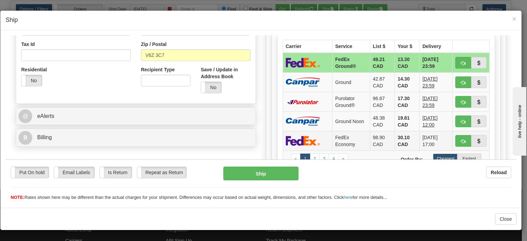
scroll to position [171, 0]
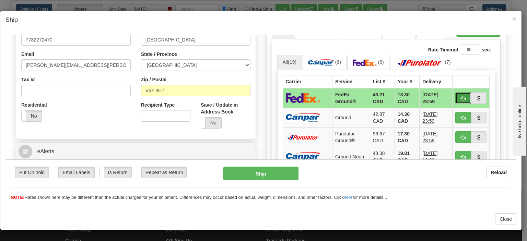
click at [461, 96] on span "button" at bounding box center [463, 98] width 5 height 4
type input "92"
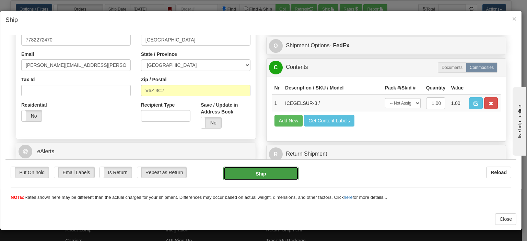
click at [270, 175] on button "Ship" at bounding box center [260, 173] width 75 height 14
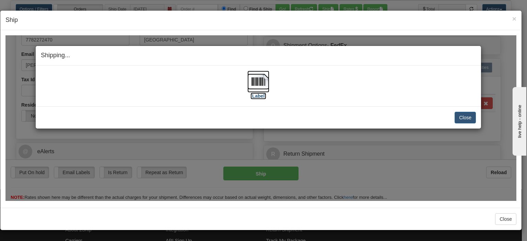
click at [263, 87] on img at bounding box center [258, 81] width 22 height 22
click at [459, 119] on button "Close" at bounding box center [464, 117] width 21 height 12
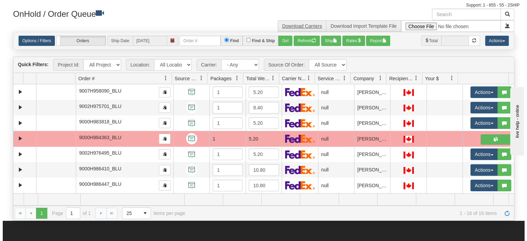
scroll to position [0, 0]
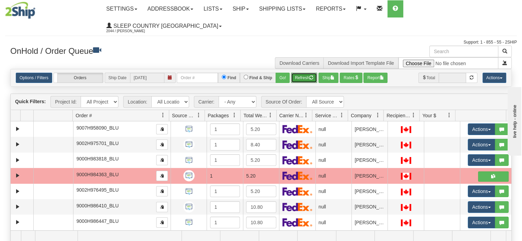
click at [309, 73] on button "Refresh" at bounding box center [304, 78] width 26 height 10
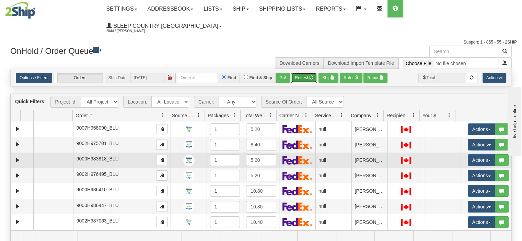
click at [460, 153] on td "Actions Open Refresh Rates Rate All Services Ship Delete Edit Items Aggregation…" at bounding box center [485, 160] width 51 height 15
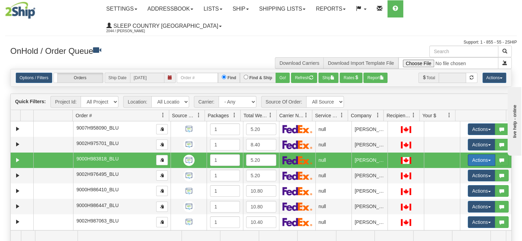
click at [467, 154] on button "Actions" at bounding box center [480, 160] width 27 height 12
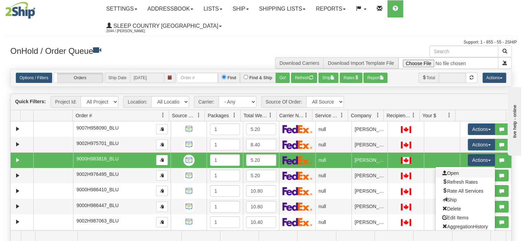
click at [455, 169] on link "Open" at bounding box center [464, 173] width 59 height 9
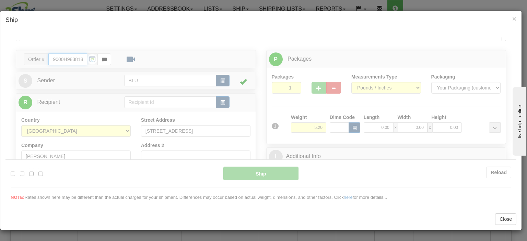
type input "12:28"
type input "16:00"
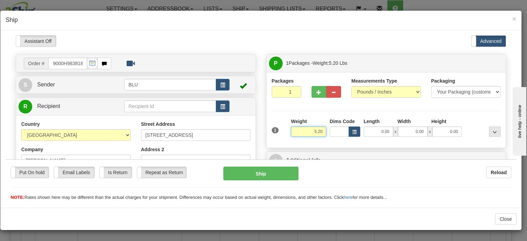
click at [308, 132] on input "5.20" at bounding box center [308, 131] width 35 height 10
drag, startPoint x: 306, startPoint y: 131, endPoint x: 331, endPoint y: 130, distance: 25.4
click at [331, 130] on div "1 Weight 5.20 Dims Code 0.00" at bounding box center [386, 130] width 233 height 24
type input "5.00"
click at [377, 132] on input "0.00" at bounding box center [378, 131] width 29 height 10
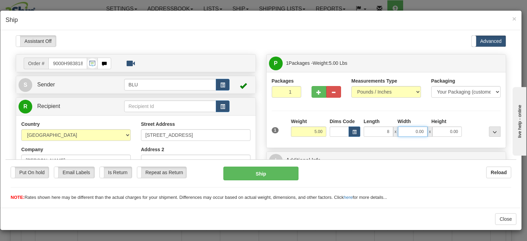
type input "8.00"
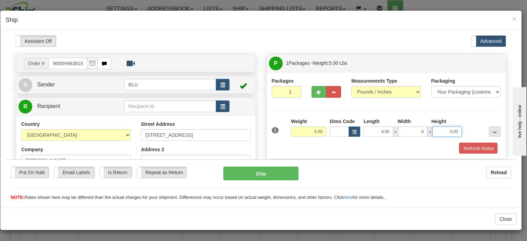
type input "8.00"
type input "16.00"
click at [467, 123] on div at bounding box center [482, 127] width 39 height 19
click at [473, 147] on button "Refresh Rates" at bounding box center [476, 148] width 39 height 12
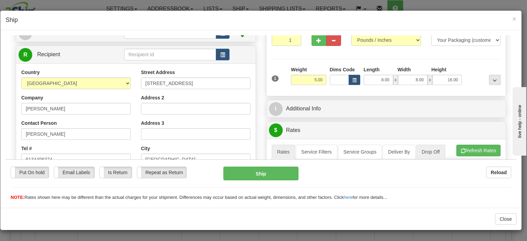
scroll to position [69, 0]
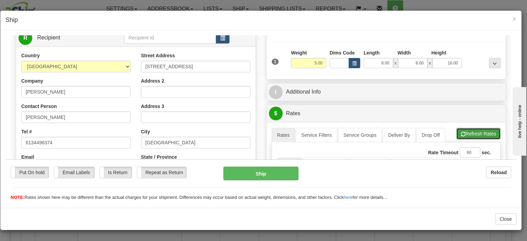
click at [472, 129] on button "Refresh Rates" at bounding box center [478, 134] width 44 height 12
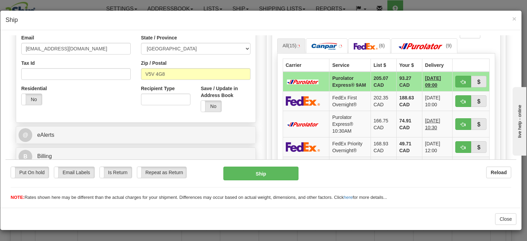
scroll to position [240, 0]
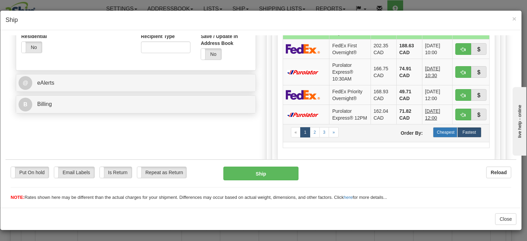
click at [439, 137] on label "Cheapest" at bounding box center [445, 132] width 24 height 10
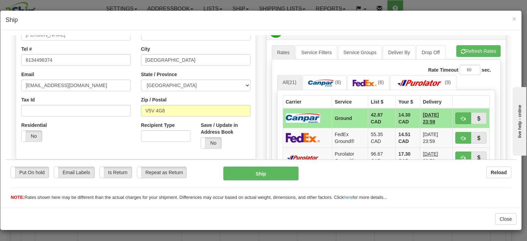
scroll to position [137, 0]
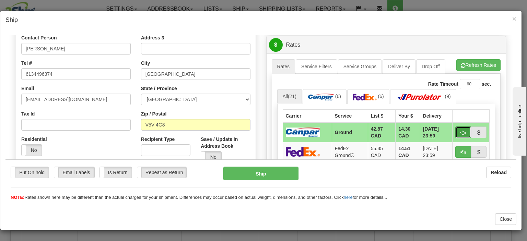
click at [461, 131] on span "button" at bounding box center [463, 132] width 5 height 4
type input "1"
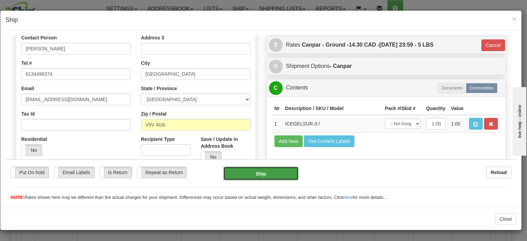
click at [267, 173] on button "Ship" at bounding box center [260, 173] width 75 height 14
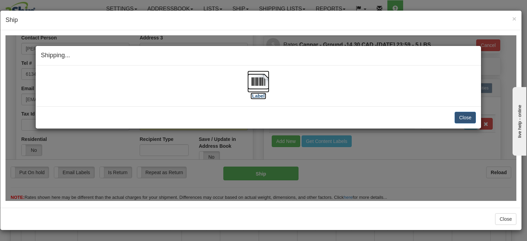
click at [257, 74] on img at bounding box center [258, 81] width 22 height 22
click at [463, 115] on button "Close" at bounding box center [464, 117] width 21 height 12
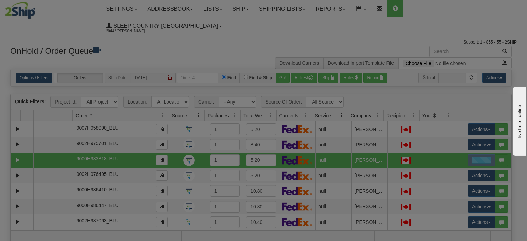
scroll to position [0, 0]
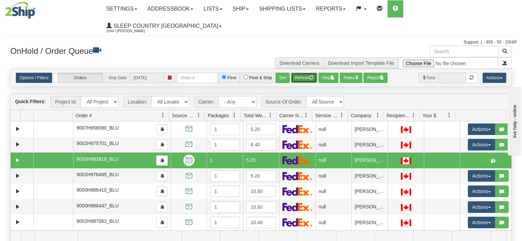
click at [305, 73] on button "Refresh" at bounding box center [304, 78] width 26 height 10
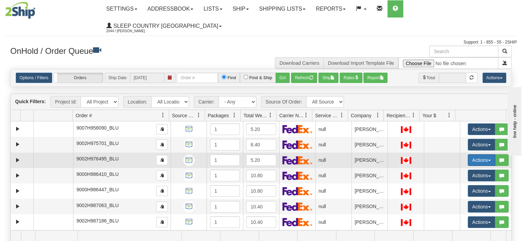
click at [472, 154] on button "Actions" at bounding box center [480, 160] width 27 height 12
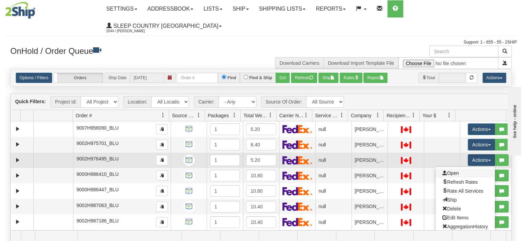
click at [464, 169] on link "Open" at bounding box center [464, 173] width 59 height 9
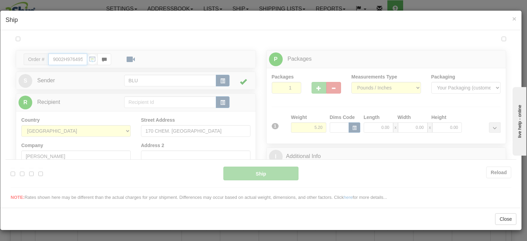
type input "12:29"
type input "16:00"
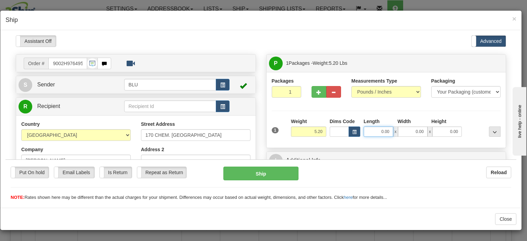
click at [371, 131] on input "0.00" at bounding box center [378, 131] width 29 height 10
type input "8.00"
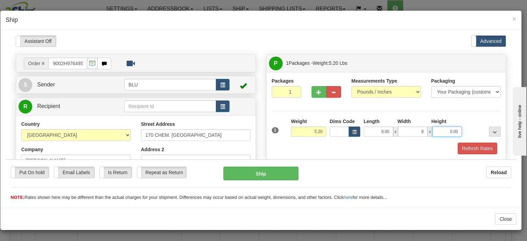
type input "8.00"
type input "16.00"
drag, startPoint x: 311, startPoint y: 130, endPoint x: 324, endPoint y: 130, distance: 13.4
click at [323, 130] on div "Weight 5.20" at bounding box center [308, 130] width 39 height 24
click at [469, 151] on button "Refresh Rates" at bounding box center [476, 148] width 39 height 12
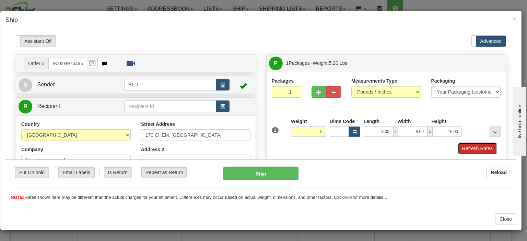
type input "5.00"
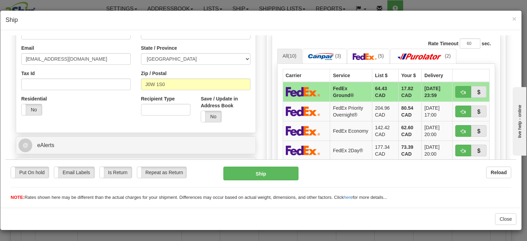
scroll to position [240, 0]
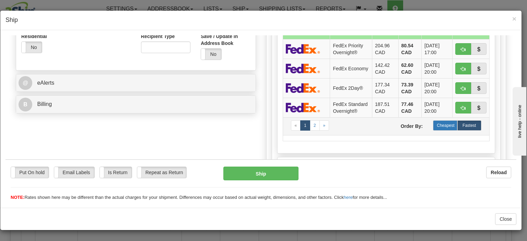
click at [438, 130] on label "Cheapest" at bounding box center [445, 125] width 24 height 10
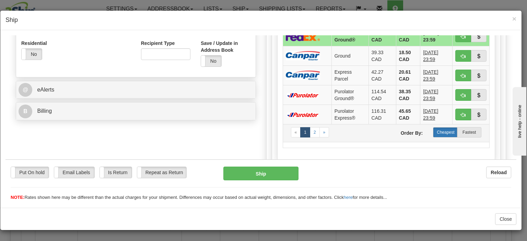
scroll to position [137, 0]
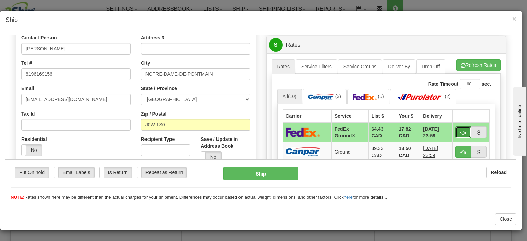
click at [461, 132] on span "button" at bounding box center [463, 132] width 5 height 4
type input "92"
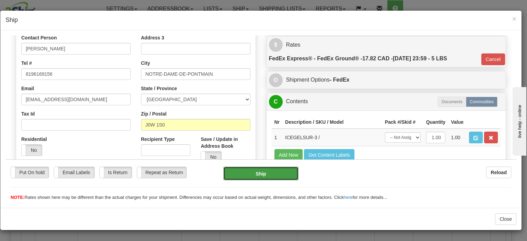
click at [274, 172] on button "Ship" at bounding box center [260, 173] width 75 height 14
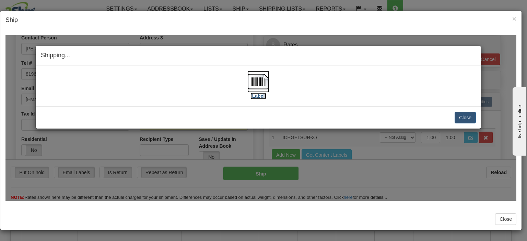
click at [268, 80] on img at bounding box center [258, 81] width 22 height 22
click at [475, 114] on button "Close" at bounding box center [464, 117] width 21 height 12
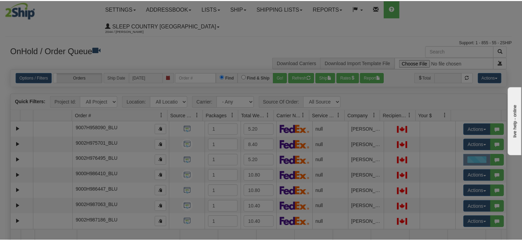
scroll to position [0, 0]
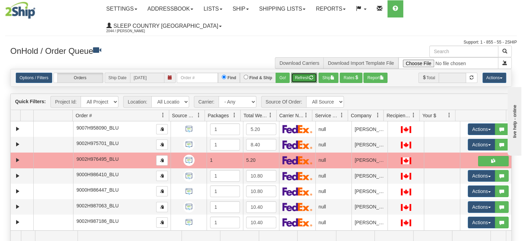
click at [309, 75] on span "button" at bounding box center [311, 77] width 4 height 4
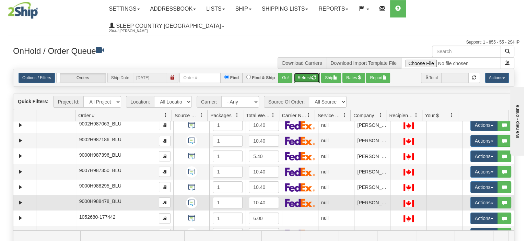
scroll to position [92, 0]
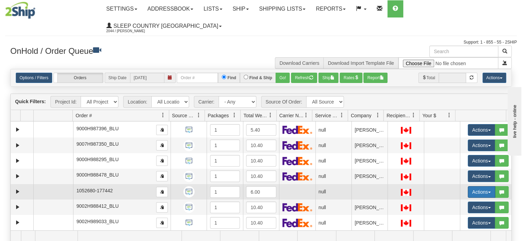
click at [467, 186] on button "Actions" at bounding box center [480, 192] width 27 height 12
click at [453, 202] on span "Open" at bounding box center [450, 204] width 16 height 5
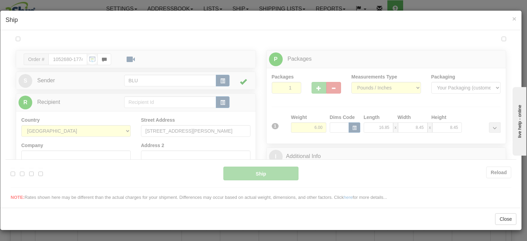
scroll to position [0, 0]
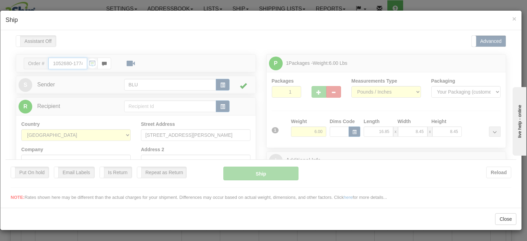
type input "12:30"
type input "16:00"
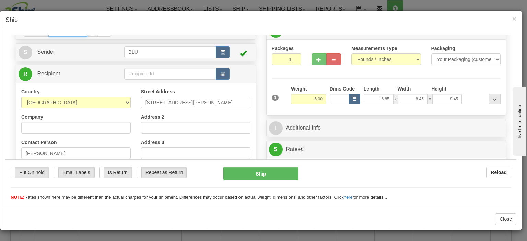
scroll to position [34, 0]
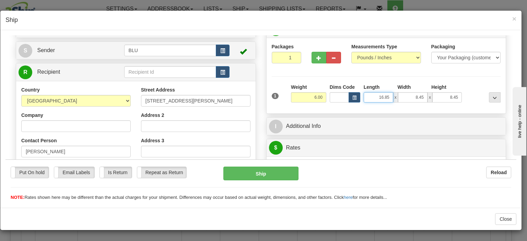
click at [376, 100] on input "16.85" at bounding box center [378, 97] width 29 height 10
drag, startPoint x: 373, startPoint y: 97, endPoint x: 398, endPoint y: 97, distance: 25.0
click at [398, 97] on div "16.85 x 8.45 x 8.45" at bounding box center [413, 97] width 98 height 10
type input "8.00"
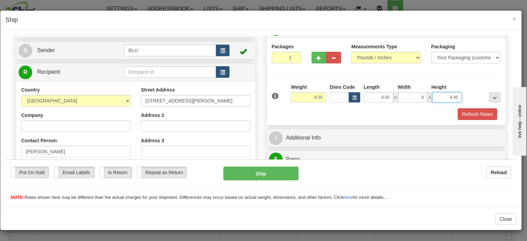
type input "8.00"
type input "16.00"
click at [471, 115] on button "Refresh Rates" at bounding box center [476, 114] width 39 height 12
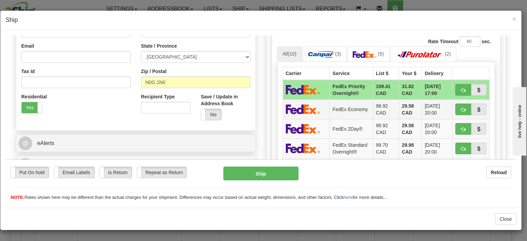
scroll to position [240, 0]
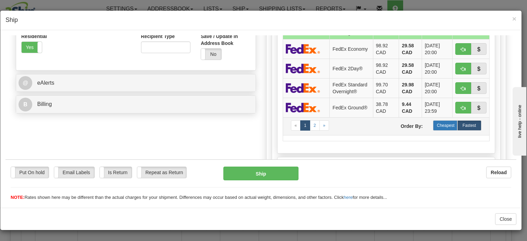
click at [445, 124] on label "Cheapest" at bounding box center [445, 125] width 24 height 10
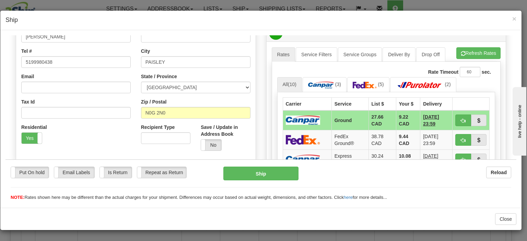
scroll to position [137, 0]
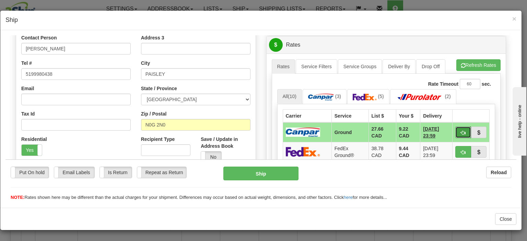
click at [461, 133] on span "button" at bounding box center [463, 132] width 5 height 4
type input "1"
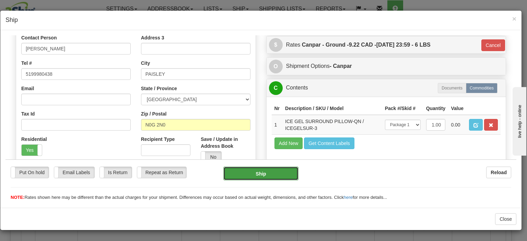
click at [263, 177] on button "Ship" at bounding box center [260, 173] width 75 height 14
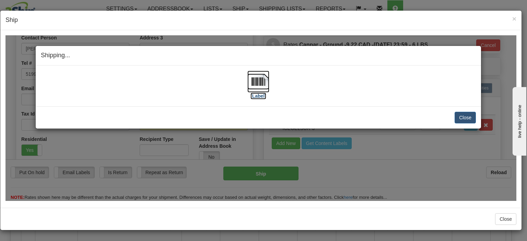
click at [265, 83] on img at bounding box center [258, 81] width 22 height 22
click at [460, 119] on button "Close" at bounding box center [464, 117] width 21 height 12
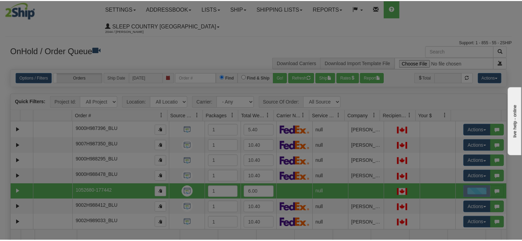
scroll to position [0, 0]
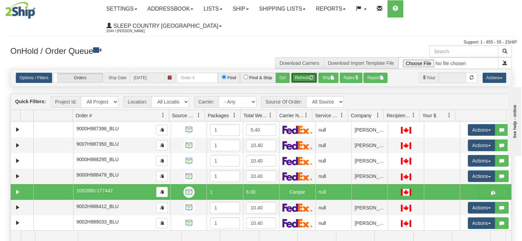
click at [308, 73] on button "Refresh" at bounding box center [304, 78] width 26 height 10
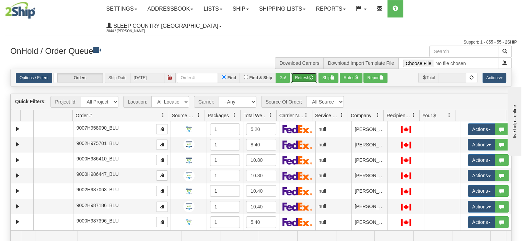
click at [305, 73] on button "Refresh" at bounding box center [304, 78] width 26 height 10
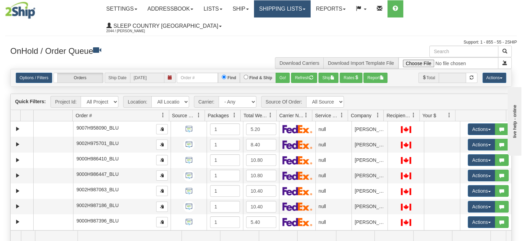
click at [303, 7] on link "Shipping lists" at bounding box center [282, 8] width 57 height 17
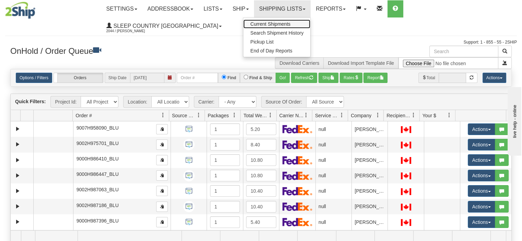
click at [290, 24] on span "Current Shipments" at bounding box center [270, 23] width 40 height 5
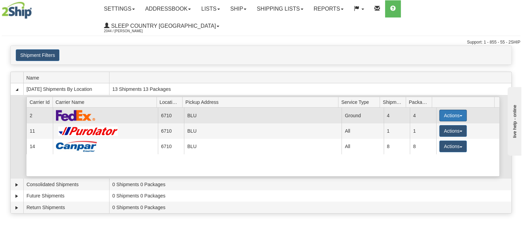
click at [445, 110] on button "Actions" at bounding box center [452, 116] width 27 height 12
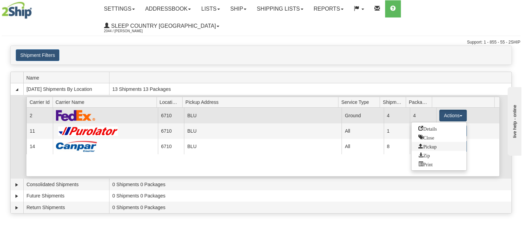
click at [436, 144] on span "Pickup" at bounding box center [427, 146] width 18 height 5
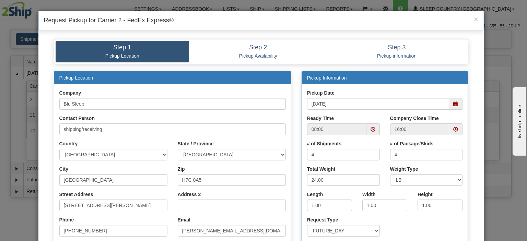
scroll to position [34, 0]
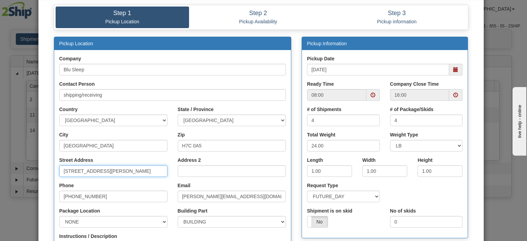
drag, startPoint x: 123, startPoint y: 171, endPoint x: 30, endPoint y: 179, distance: 92.9
click at [30, 179] on div "× Request Pickup for Carrier 2 - FedEx Express® Step 1 Pickup Location Step 2 P…" at bounding box center [263, 120] width 527 height 241
type input "3424 boul. Industriel"
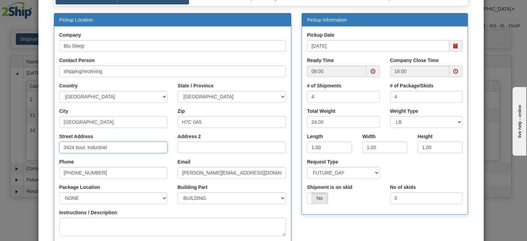
scroll to position [69, 0]
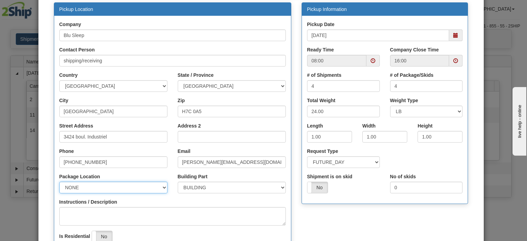
click at [81, 182] on select "NONE FRONT REAR SIDE" at bounding box center [113, 188] width 108 height 12
select select "2"
click at [59, 182] on select "NONE FRONT REAR SIDE" at bounding box center [113, 188] width 108 height 12
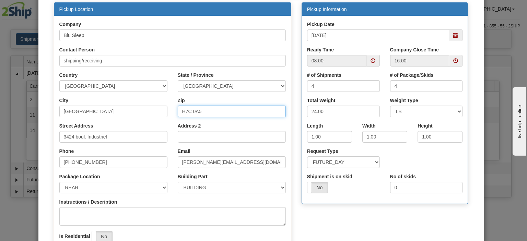
click at [204, 111] on input "H7C 0A5" at bounding box center [232, 112] width 108 height 12
click at [199, 109] on input "H7C 0A5" at bounding box center [232, 112] width 108 height 12
drag, startPoint x: 201, startPoint y: 112, endPoint x: 186, endPoint y: 111, distance: 15.5
click at [186, 111] on input "H7C 0A5" at bounding box center [232, 112] width 108 height 12
type input "H7L 4R9"
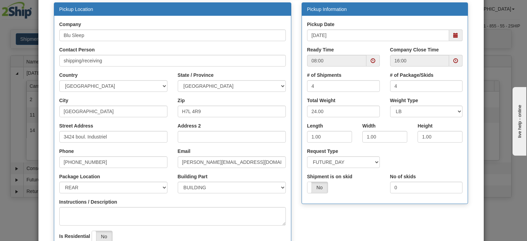
click at [225, 200] on div "Instructions / Description" at bounding box center [172, 212] width 226 height 27
drag, startPoint x: 328, startPoint y: 89, endPoint x: 301, endPoint y: 91, distance: 26.5
click at [302, 91] on div "# of Shipments 4" at bounding box center [343, 84] width 83 height 25
type input "8"
click at [385, 157] on div "Request Type SAME_DAY FUTURE_DAY" at bounding box center [385, 160] width 166 height 25
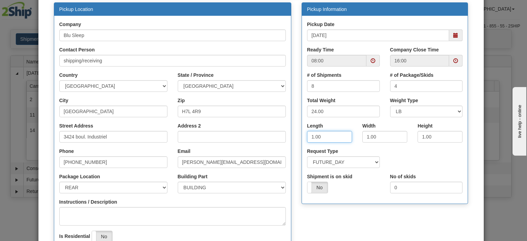
drag, startPoint x: 329, startPoint y: 140, endPoint x: 300, endPoint y: 140, distance: 28.8
click at [302, 140] on div "Length 1.00" at bounding box center [329, 134] width 55 height 25
type input "8"
type input "16"
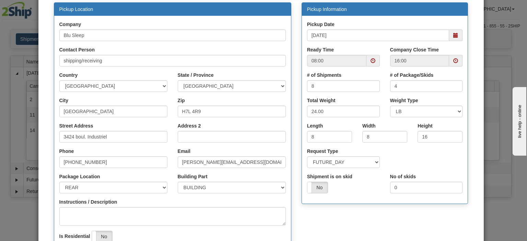
click at [397, 157] on div "Request Type SAME_DAY FUTURE_DAY" at bounding box center [385, 160] width 166 height 25
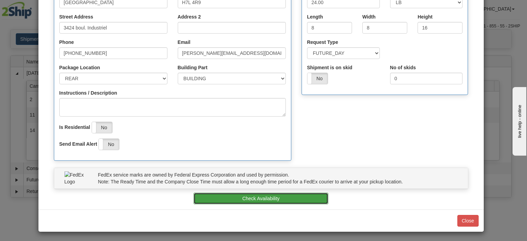
click at [233, 196] on button "Check Availability" at bounding box center [260, 199] width 135 height 12
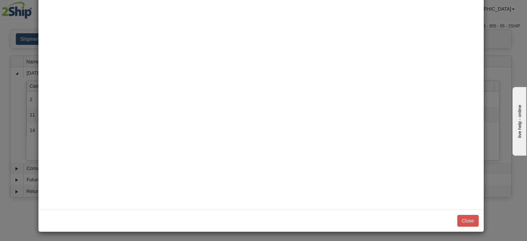
scroll to position [0, 0]
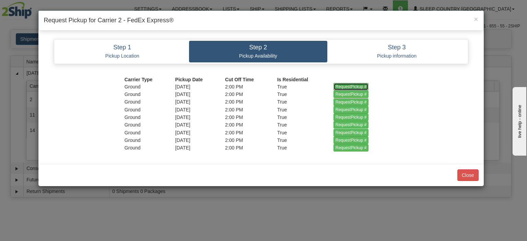
click at [347, 86] on input "RequestPickup #" at bounding box center [350, 87] width 35 height 8
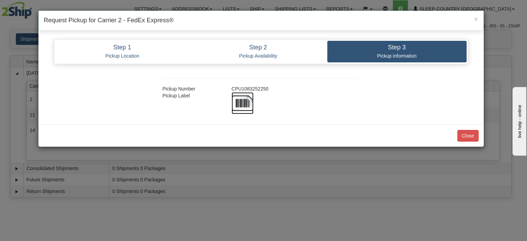
click at [249, 101] on img at bounding box center [242, 103] width 22 height 22
click at [312, 86] on div "CPU1083252250" at bounding box center [295, 88] width 138 height 7
click at [461, 137] on button "Close" at bounding box center [467, 136] width 21 height 12
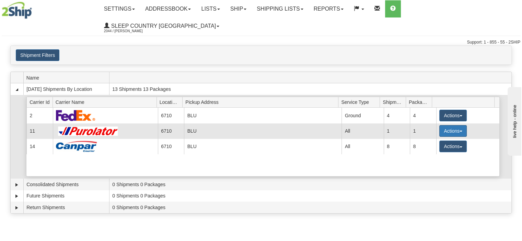
click at [448, 125] on button "Actions" at bounding box center [452, 131] width 27 height 12
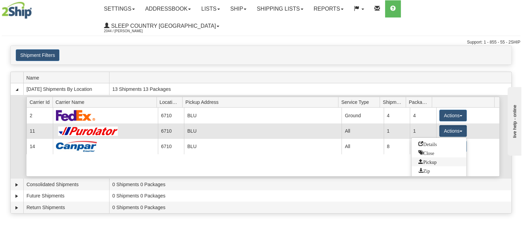
click at [427, 159] on span "Pickup" at bounding box center [427, 161] width 18 height 5
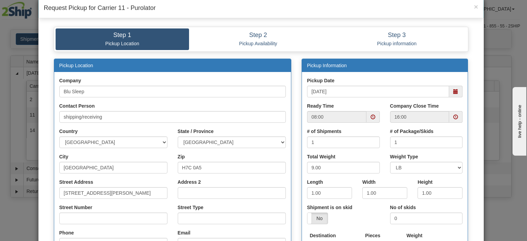
scroll to position [34, 0]
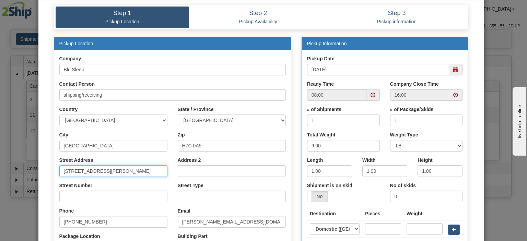
drag, startPoint x: 134, startPoint y: 171, endPoint x: 29, endPoint y: 172, distance: 104.6
click at [29, 172] on div "× Request Pickup for Carrier 11 - Purolator Step 1 Pickup Location Step 2 Picku…" at bounding box center [263, 120] width 527 height 241
type input "3424 boul. Industriel"
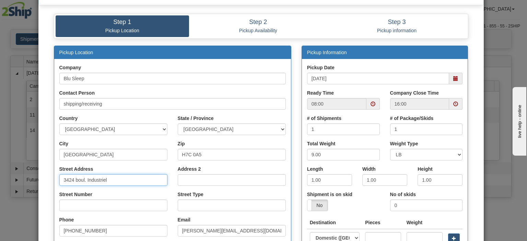
scroll to position [69, 0]
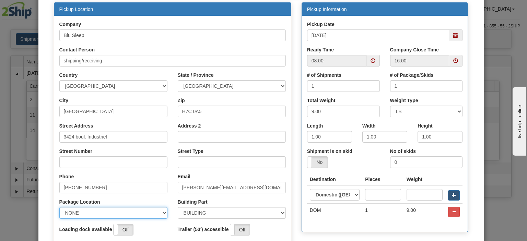
click at [86, 210] on select "NONE FRONT REAR SIDE" at bounding box center [113, 213] width 108 height 12
select select "2"
click at [59, 207] on select "NONE FRONT REAR SIDE" at bounding box center [113, 213] width 108 height 12
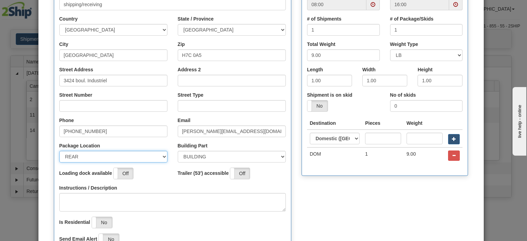
scroll to position [126, 0]
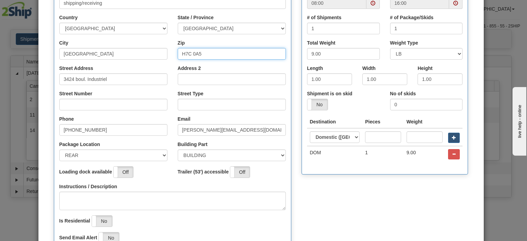
drag, startPoint x: 202, startPoint y: 50, endPoint x: 172, endPoint y: 51, distance: 29.5
click at [172, 51] on div "Zip H7C 0A5" at bounding box center [231, 51] width 118 height 25
click at [206, 55] on input "H7C 0A5" at bounding box center [232, 54] width 108 height 12
type input "H7L 4R9"
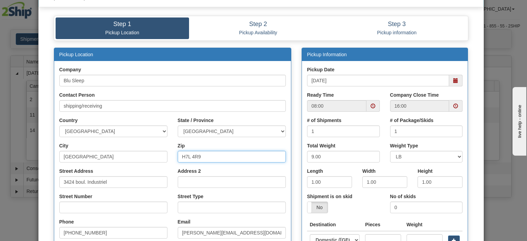
scroll to position [58, 0]
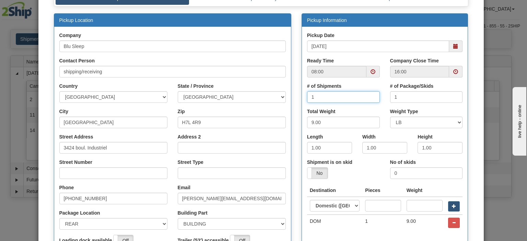
drag, startPoint x: 334, startPoint y: 95, endPoint x: 300, endPoint y: 97, distance: 33.7
click at [302, 97] on div "# of Shipments 1" at bounding box center [343, 95] width 83 height 25
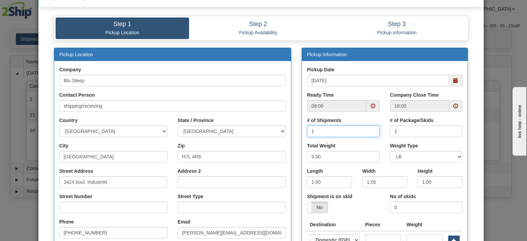
scroll to position [0, 0]
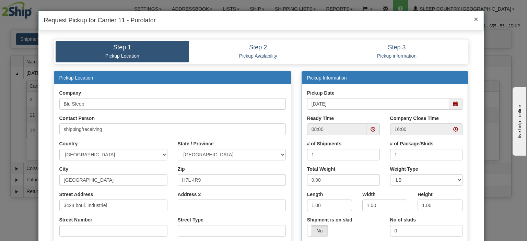
click at [474, 19] on span "×" at bounding box center [476, 19] width 4 height 8
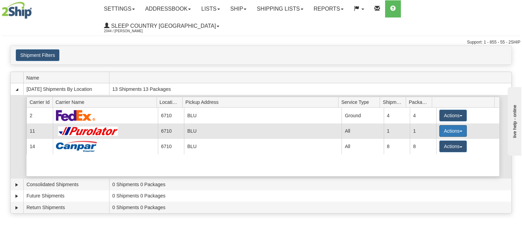
click at [439, 125] on button "Actions" at bounding box center [452, 131] width 27 height 12
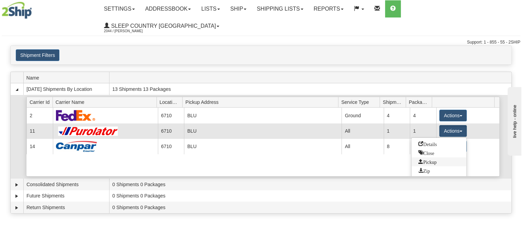
click at [427, 159] on span "Pickup" at bounding box center [427, 161] width 18 height 5
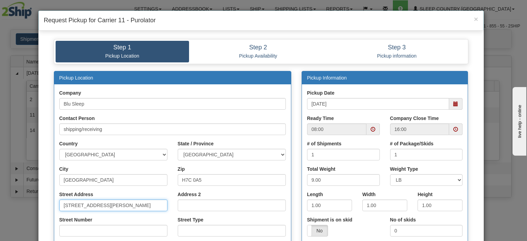
drag, startPoint x: 133, startPoint y: 208, endPoint x: 45, endPoint y: 205, distance: 88.5
click at [49, 205] on div "Pickup Location Company Blu Sleep Contact Person shipping/receiving" at bounding box center [261, 235] width 425 height 329
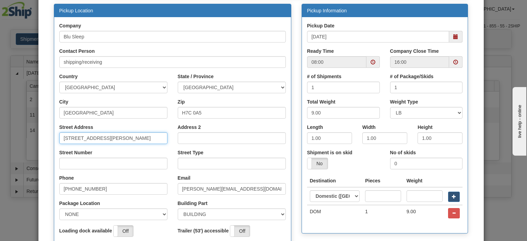
scroll to position [69, 0]
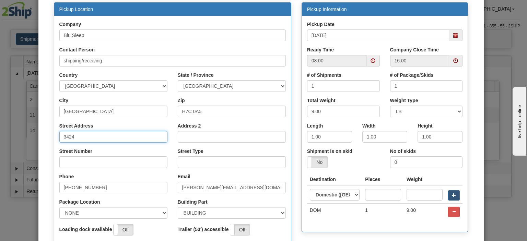
type input "3424"
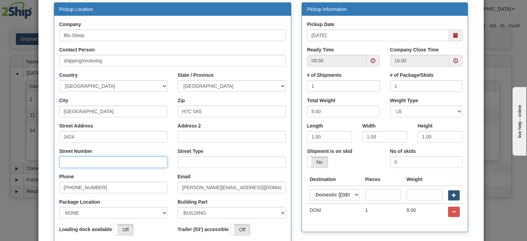
click at [70, 161] on input "Street Number" at bounding box center [113, 162] width 108 height 12
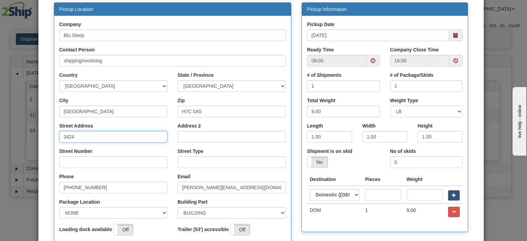
drag, startPoint x: 73, startPoint y: 136, endPoint x: 38, endPoint y: 133, distance: 35.1
click at [38, 133] on div "Step 1 Pickup Location Step 2 Pickup Availability Step 3 Pickup information Pic…" at bounding box center [260, 150] width 445 height 371
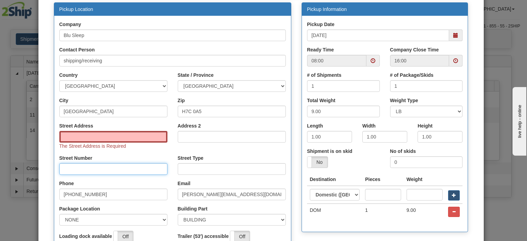
click at [68, 167] on input "Street Number" at bounding box center [113, 169] width 108 height 12
type input "3424"
click at [66, 141] on input "Street Address" at bounding box center [113, 137] width 108 height 12
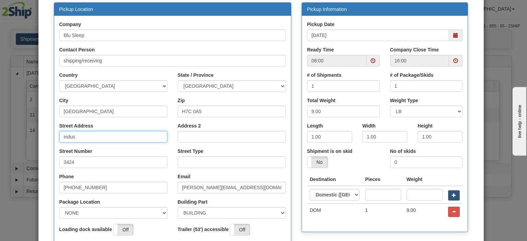
type input "Industriel"
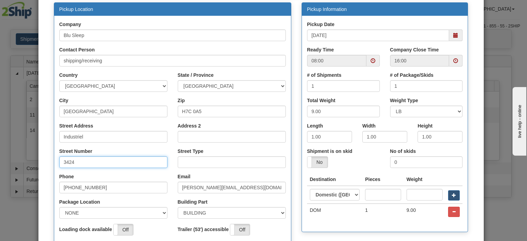
click at [132, 162] on input "3424" at bounding box center [113, 162] width 108 height 12
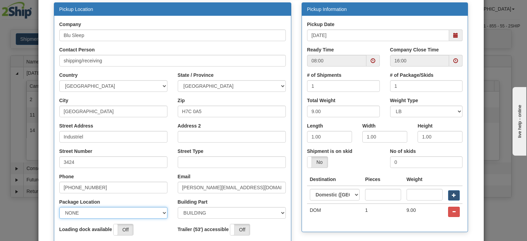
click at [69, 217] on select "NONE FRONT REAR SIDE" at bounding box center [113, 213] width 108 height 12
select select "2"
click at [59, 207] on select "NONE FRONT REAR SIDE" at bounding box center [113, 213] width 108 height 12
click at [123, 176] on div "Phone [PHONE_NUMBER]" at bounding box center [113, 183] width 108 height 20
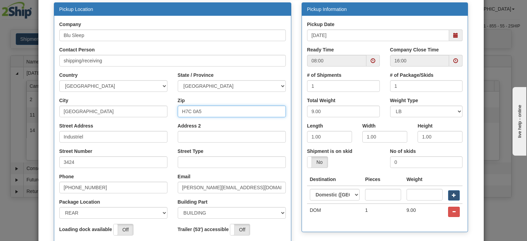
drag, startPoint x: 209, startPoint y: 115, endPoint x: 191, endPoint y: 113, distance: 18.2
click at [191, 114] on input "H7C 0A5" at bounding box center [232, 112] width 108 height 12
type input "H7L 4R9"
click at [162, 130] on div "Street Address Industriel" at bounding box center [113, 132] width 108 height 20
click at [164, 124] on div "Street Address Industriel" at bounding box center [113, 132] width 108 height 20
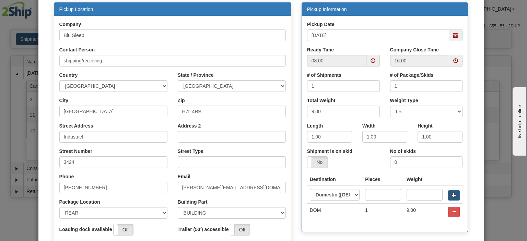
scroll to position [103, 0]
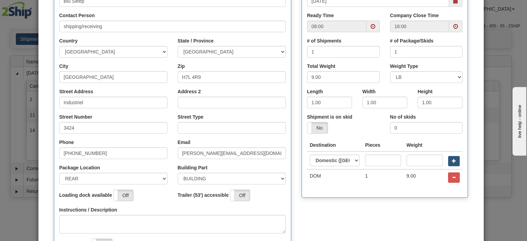
click at [157, 201] on div "Loading dock available On Off" at bounding box center [113, 198] width 118 height 17
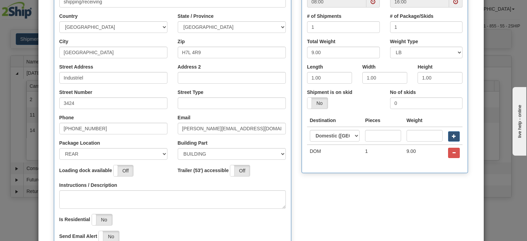
scroll to position [69, 0]
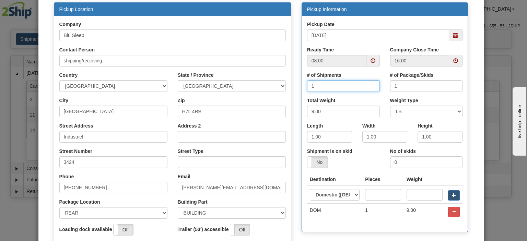
drag, startPoint x: 313, startPoint y: 87, endPoint x: 277, endPoint y: 87, distance: 35.7
click at [277, 87] on div "Pickup Location Company Blu Sleep Contact Person shipping/receiving Country [GE…" at bounding box center [261, 160] width 425 height 317
type input "3"
drag, startPoint x: 406, startPoint y: 85, endPoint x: 372, endPoint y: 87, distance: 34.4
click at [372, 87] on div "# of Shipments 3 # of Package/Skids 1" at bounding box center [385, 84] width 166 height 25
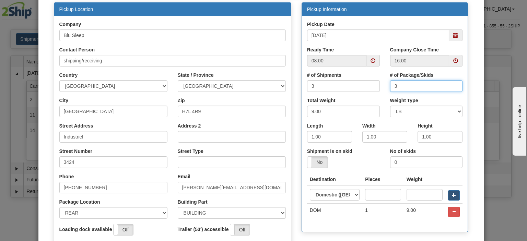
type input "3"
click at [379, 97] on div "Total Weight 9.00" at bounding box center [343, 109] width 83 height 25
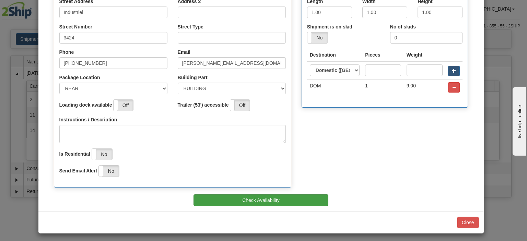
scroll to position [195, 0]
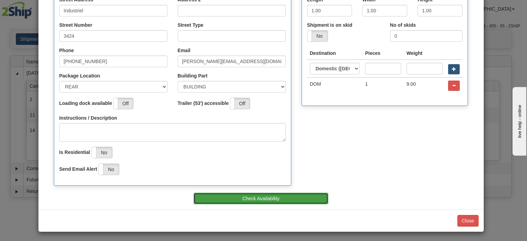
click at [258, 201] on button "Check Availability" at bounding box center [260, 199] width 135 height 12
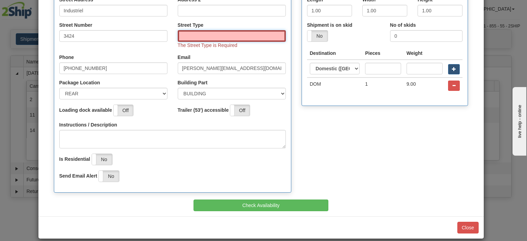
click at [194, 37] on input "Street Type" at bounding box center [232, 36] width 108 height 12
type input "BLVD"
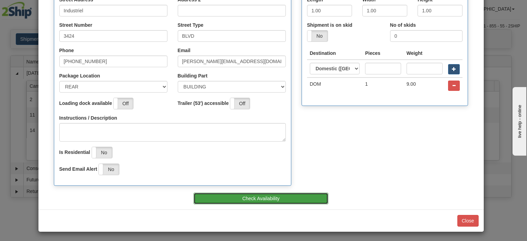
click at [236, 196] on button "Check Availability" at bounding box center [260, 199] width 135 height 12
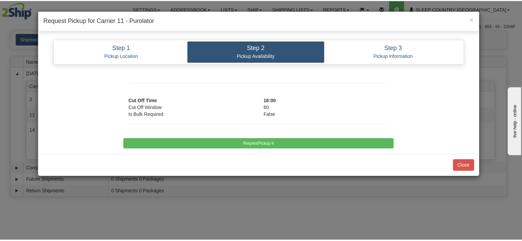
scroll to position [0, 0]
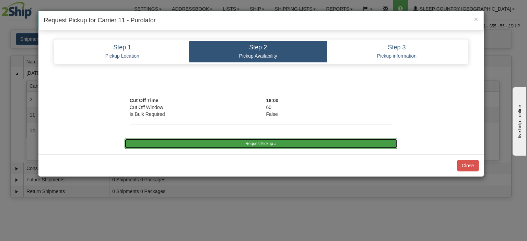
click at [285, 142] on button "RequestPickup #" at bounding box center [260, 144] width 273 height 10
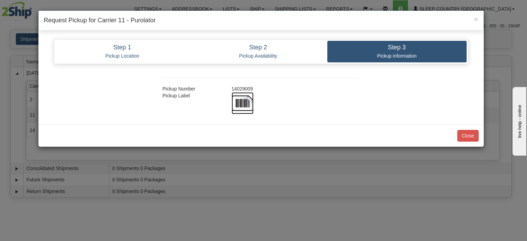
click at [250, 99] on img at bounding box center [242, 103] width 22 height 22
click at [290, 97] on div at bounding box center [295, 103] width 138 height 22
click at [468, 134] on button "Close" at bounding box center [467, 136] width 21 height 12
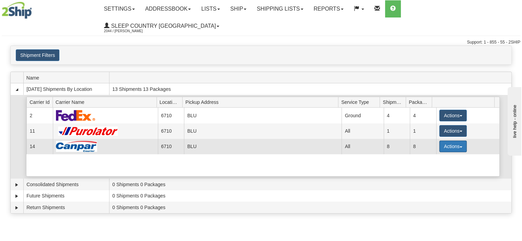
click at [443, 141] on button "Actions" at bounding box center [452, 147] width 27 height 12
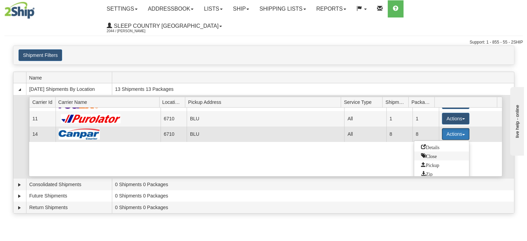
scroll to position [25, 0]
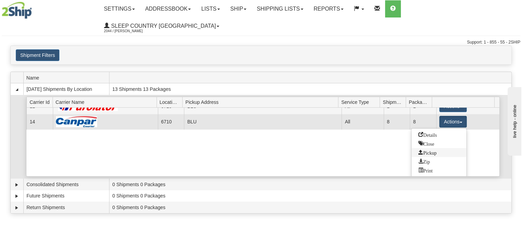
click at [427, 150] on span "Pickup" at bounding box center [427, 152] width 18 height 5
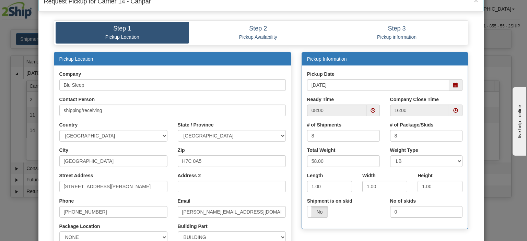
scroll to position [34, 0]
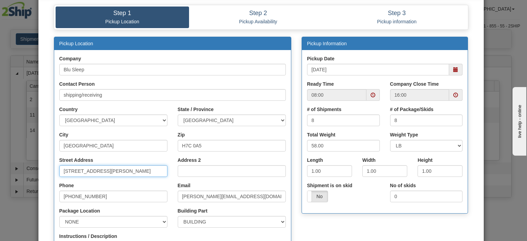
drag, startPoint x: 123, startPoint y: 172, endPoint x: 29, endPoint y: 172, distance: 93.6
click at [29, 172] on div "× Request Pickup for Carrier 14 - Canpar Step 1 Pickup Location Step 2 Pickup A…" at bounding box center [263, 120] width 527 height 241
type input "3424 boul. Industriel"
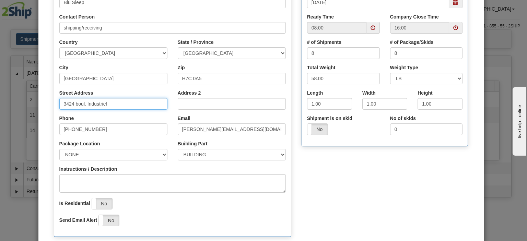
scroll to position [103, 0]
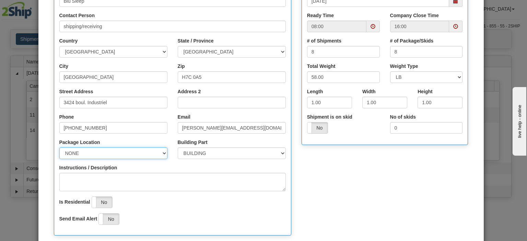
click at [80, 153] on select "NONE FRONT REAR SIDE" at bounding box center [113, 153] width 108 height 12
select select "2"
click at [59, 147] on select "NONE FRONT REAR SIDE" at bounding box center [113, 153] width 108 height 12
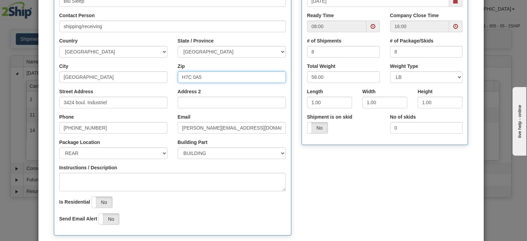
drag, startPoint x: 204, startPoint y: 75, endPoint x: 186, endPoint y: 79, distance: 18.8
click at [186, 78] on input "H7C 0A5" at bounding box center [232, 77] width 108 height 12
type input "H7L 4R9"
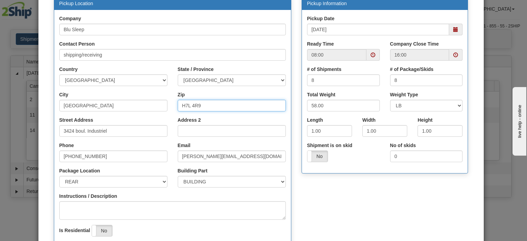
scroll to position [34, 0]
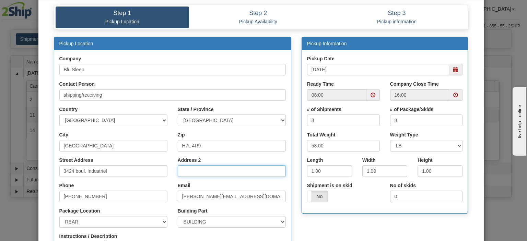
click at [235, 169] on input "Address 2" at bounding box center [232, 171] width 108 height 12
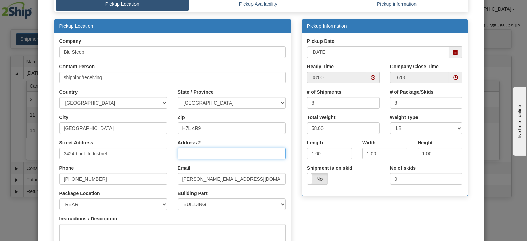
scroll to position [69, 0]
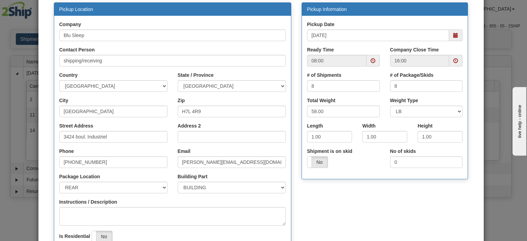
click at [159, 199] on div "Instructions / Description" at bounding box center [172, 212] width 226 height 27
drag, startPoint x: 323, startPoint y: 90, endPoint x: 302, endPoint y: 88, distance: 21.3
click at [302, 88] on div "# of Shipments 8" at bounding box center [343, 84] width 83 height 25
type input "15"
click at [341, 164] on div "Yes No" at bounding box center [343, 162] width 73 height 12
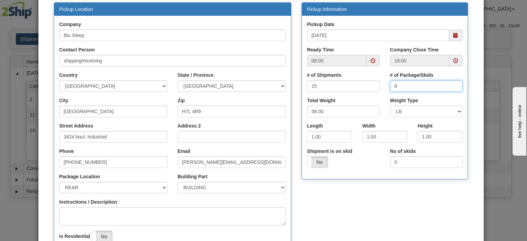
drag, startPoint x: 395, startPoint y: 90, endPoint x: 383, endPoint y: 87, distance: 12.3
click at [385, 87] on div "# of Package/Skids 8" at bounding box center [426, 84] width 83 height 25
type input "15"
click at [365, 163] on div "Yes No" at bounding box center [343, 162] width 73 height 12
drag, startPoint x: 318, startPoint y: 137, endPoint x: 295, endPoint y: 138, distance: 23.7
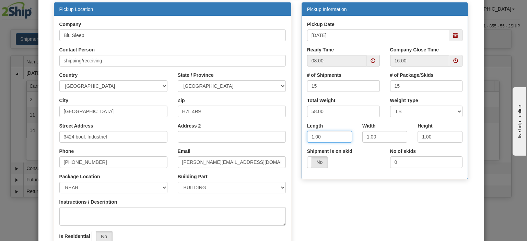
click at [296, 138] on div "Pickup Information Pickup Date [DATE] Ready Time 08:00 16:00 15 15" at bounding box center [384, 94] width 177 height 184
type input "6"
type input "18"
click at [370, 164] on div "Yes No" at bounding box center [343, 162] width 73 height 12
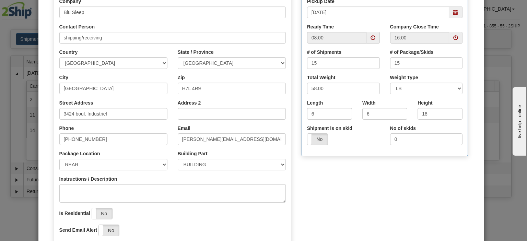
scroll to position [137, 0]
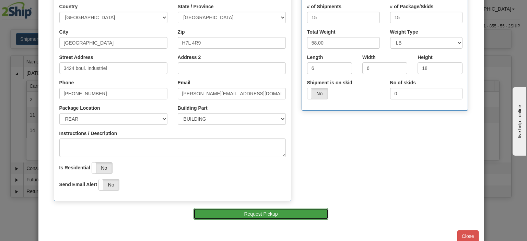
click at [265, 217] on button "Request Pickup" at bounding box center [260, 214] width 135 height 12
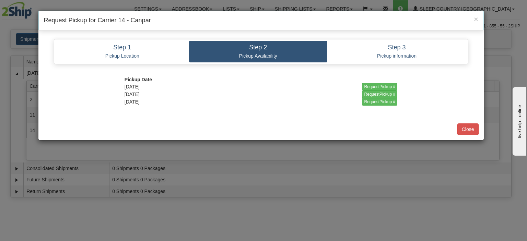
scroll to position [0, 0]
click at [365, 87] on input "RequestPickup #" at bounding box center [379, 87] width 35 height 8
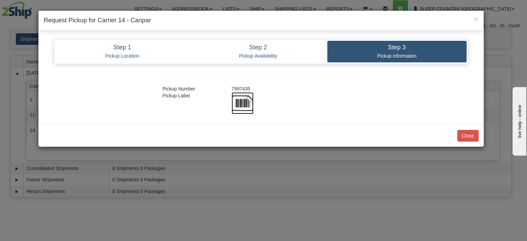
click at [245, 99] on img at bounding box center [242, 103] width 22 height 22
